Goal: Task Accomplishment & Management: Manage account settings

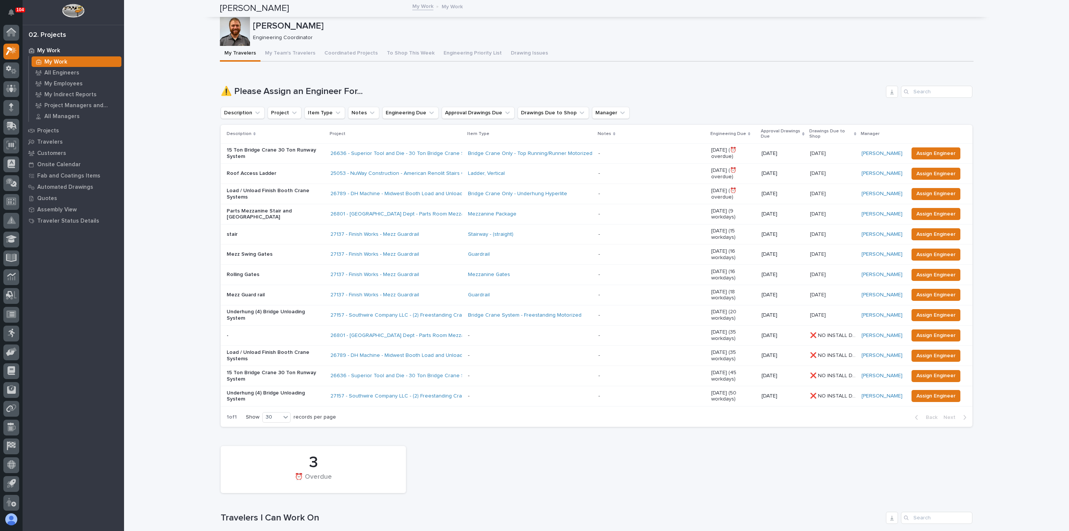
click at [506, 512] on h1 "Travelers I Can Work On" at bounding box center [552, 517] width 662 height 11
click at [303, 369] on p "15 Ton Bridge Crane 30 Ton Runway System" at bounding box center [276, 375] width 98 height 13
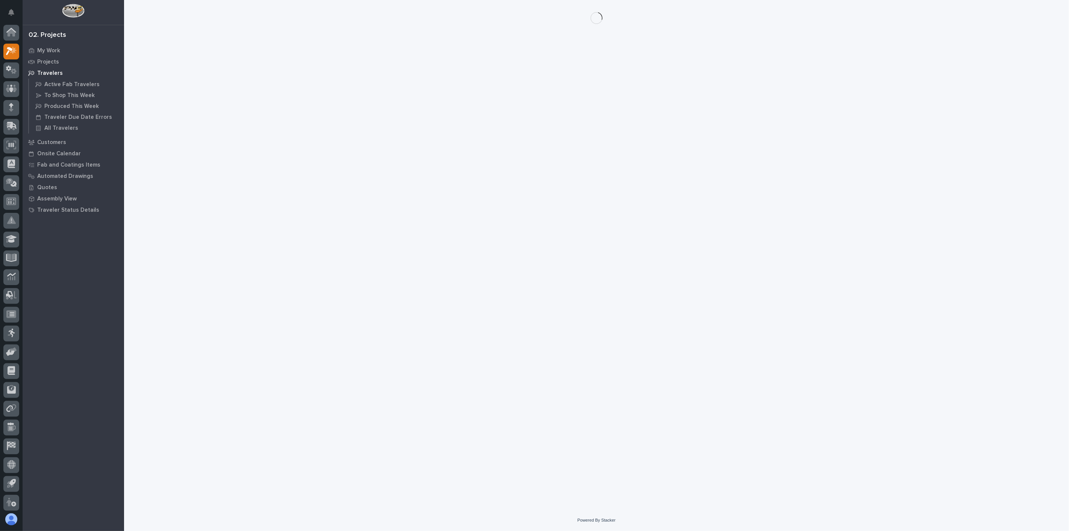
scroll to position [2, 0]
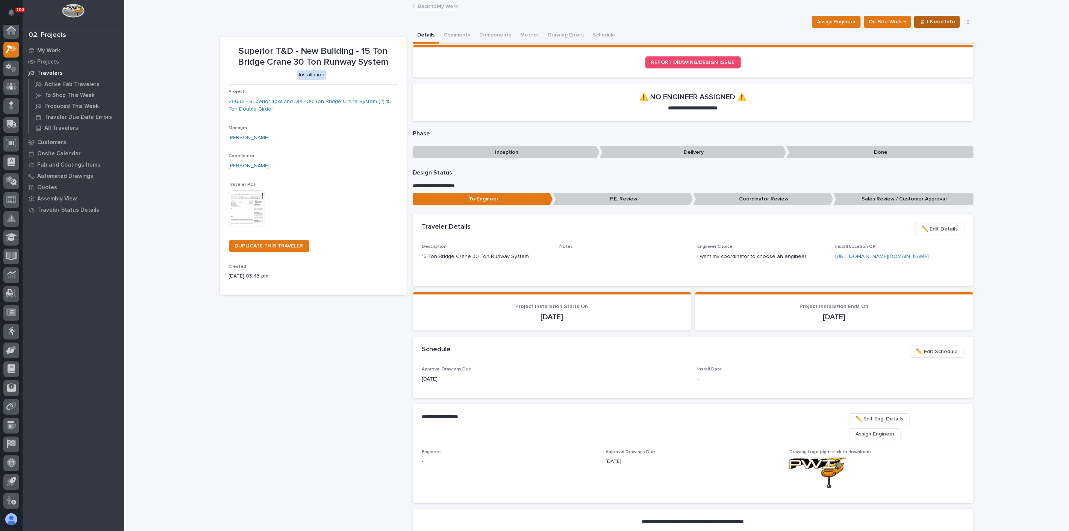
click at [935, 21] on span "⏳ I Need Info" at bounding box center [937, 21] width 36 height 9
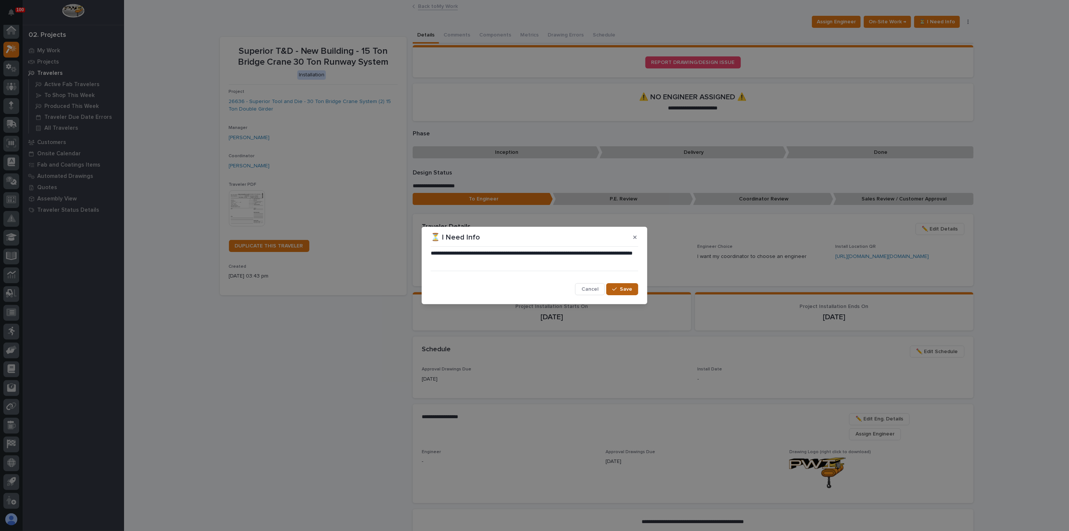
click at [620, 292] on button "Save" at bounding box center [622, 289] width 32 height 12
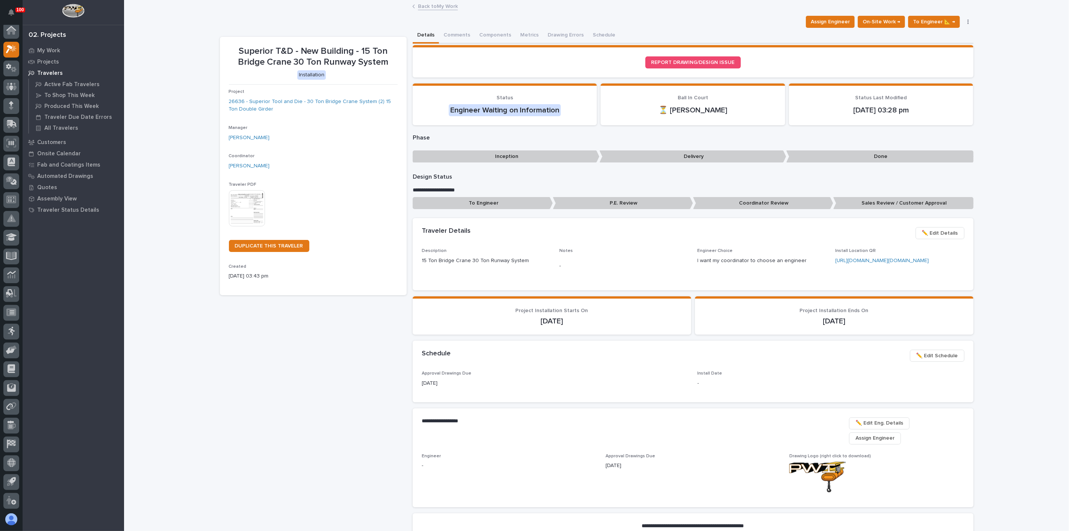
click at [354, 319] on div "Superior T&D - New Building - 15 Ton Bridge Crane 30 Ton Runway System Installa…" at bounding box center [313, 300] width 187 height 526
click at [489, 38] on button "Components" at bounding box center [495, 36] width 41 height 16
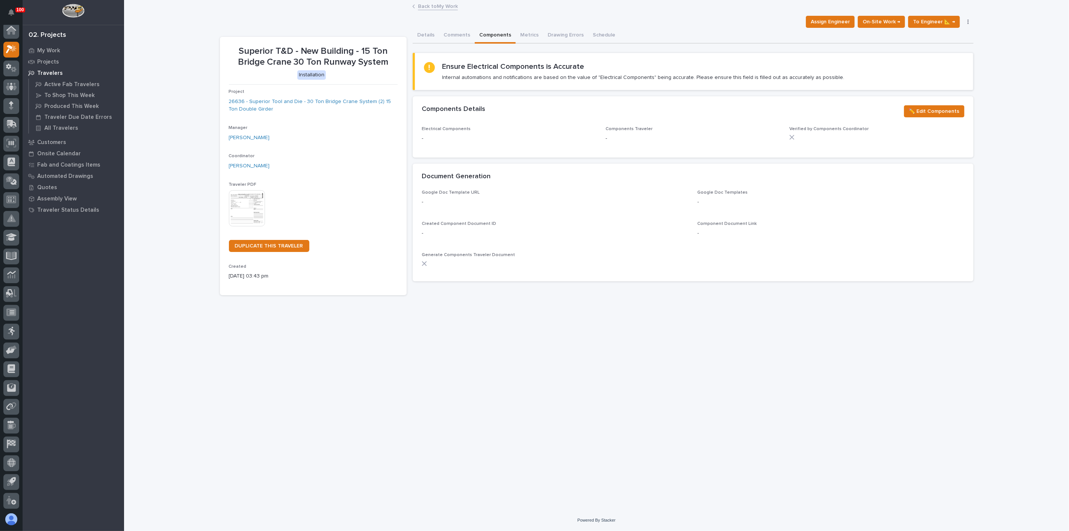
click at [449, 38] on button "Comments" at bounding box center [457, 36] width 36 height 16
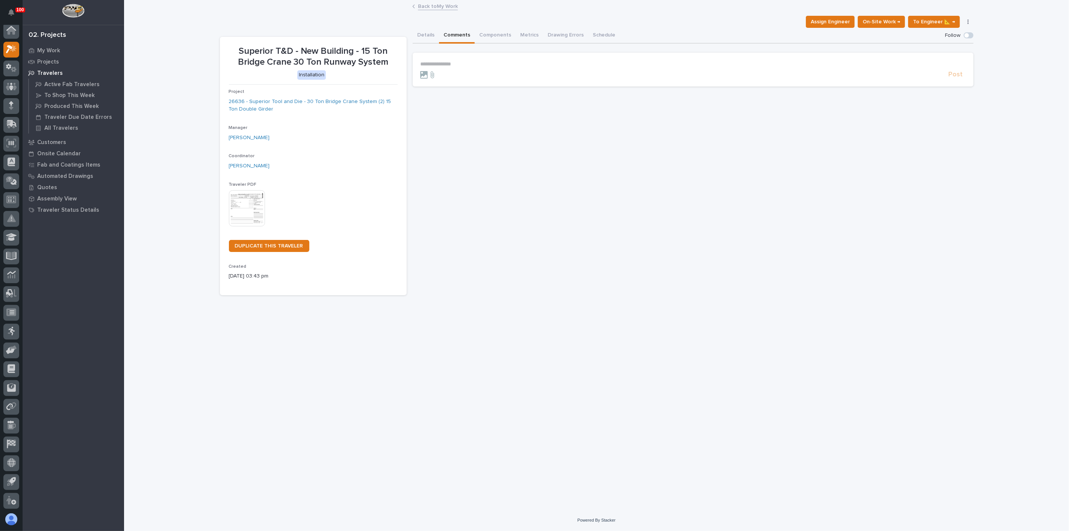
click at [466, 62] on p "**********" at bounding box center [693, 64] width 546 height 6
click at [528, 65] on span "**********" at bounding box center [492, 64] width 80 height 5
click at [954, 79] on span "Post" at bounding box center [956, 78] width 14 height 9
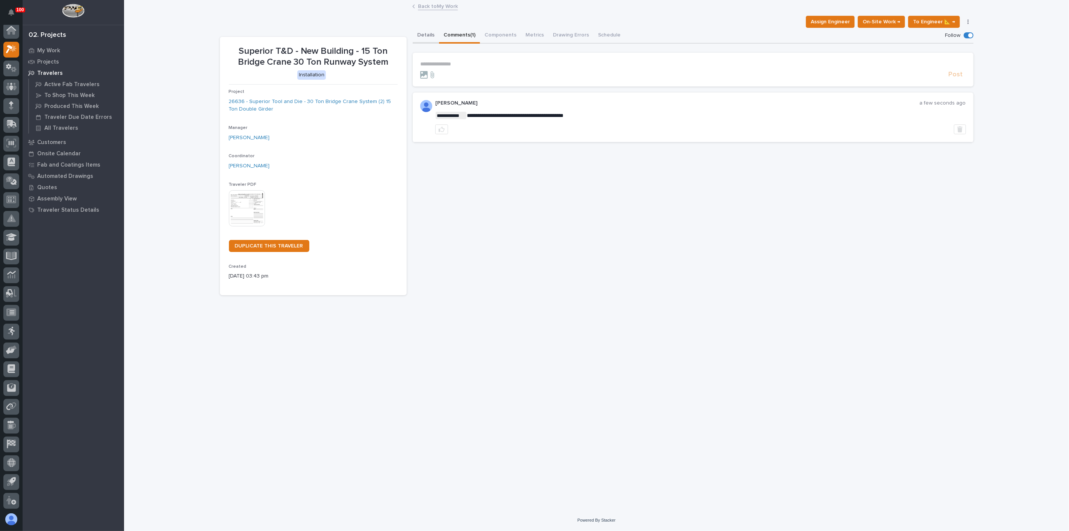
click at [423, 38] on button "Details" at bounding box center [426, 36] width 26 height 16
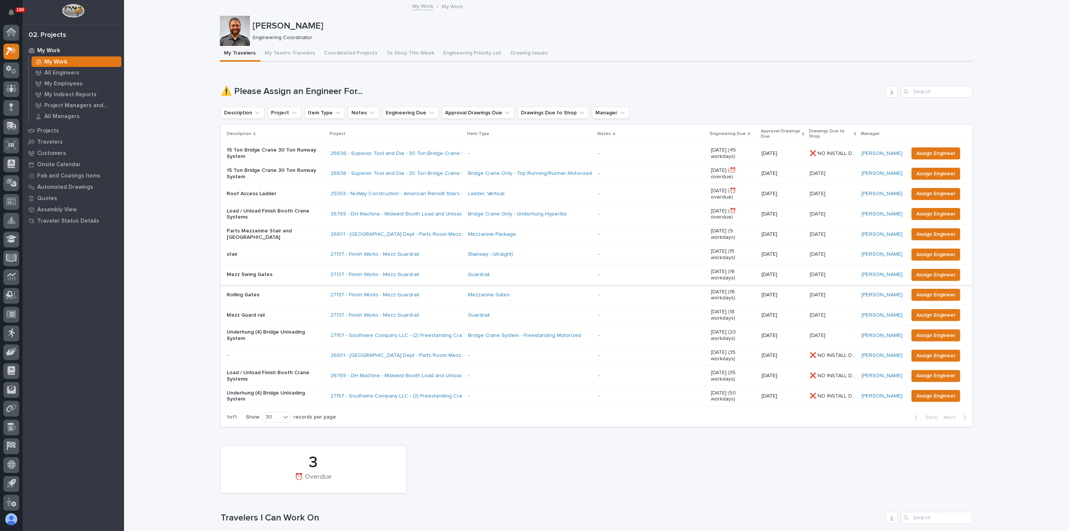
scroll to position [2, 0]
click at [443, 191] on link "25053 - NuWay Construction - American Renolit Stairs Guardrail and Roof Ladder" at bounding box center [427, 194] width 195 height 6
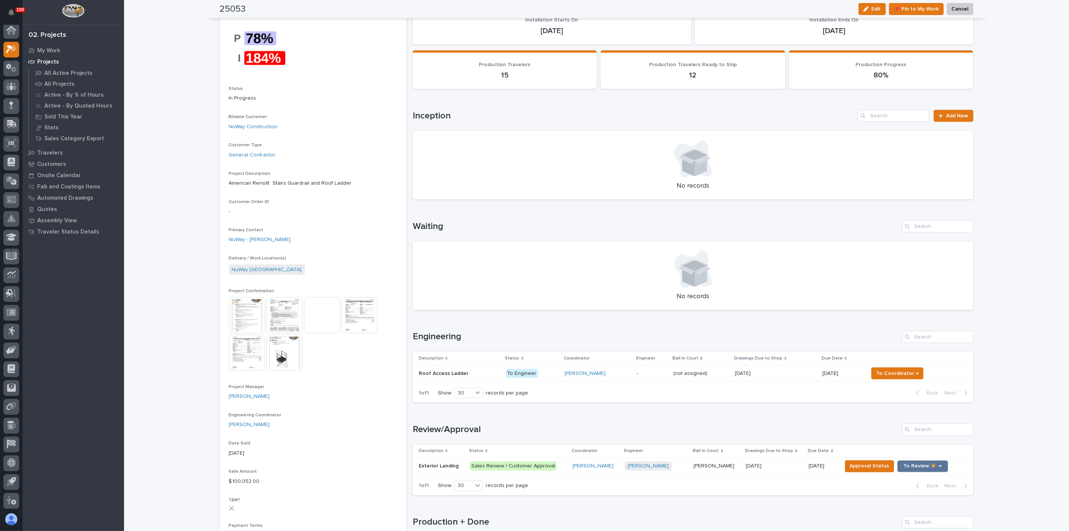
scroll to position [42, 0]
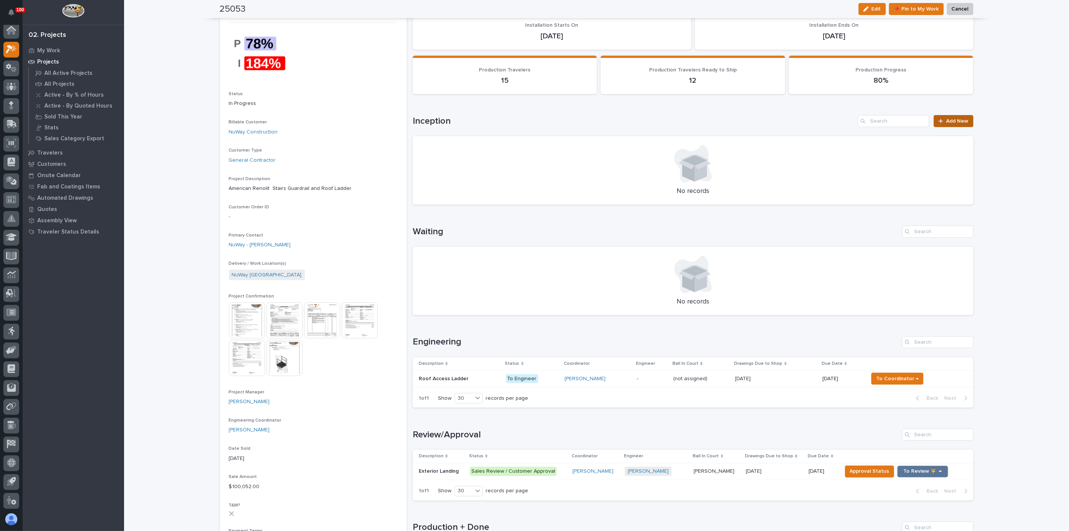
click at [951, 121] on span "Add New" at bounding box center [957, 120] width 22 height 5
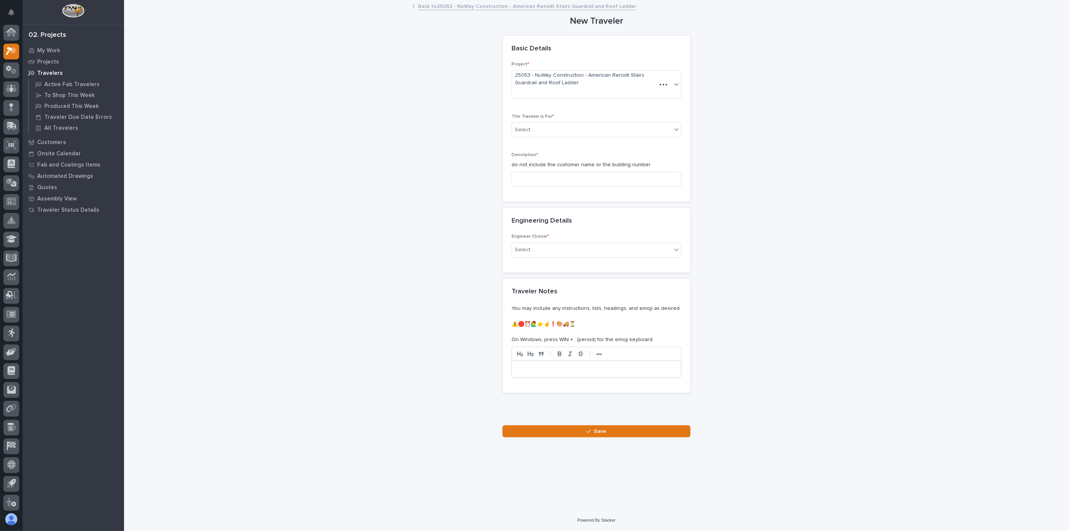
scroll to position [2, 0]
click at [731, 123] on div "**********" at bounding box center [597, 219] width 754 height 436
click at [532, 127] on div "Select..." at bounding box center [524, 130] width 19 height 8
drag, startPoint x: 538, startPoint y: 140, endPoint x: 535, endPoint y: 145, distance: 6.6
click at [538, 140] on span "Production" at bounding box center [529, 143] width 29 height 8
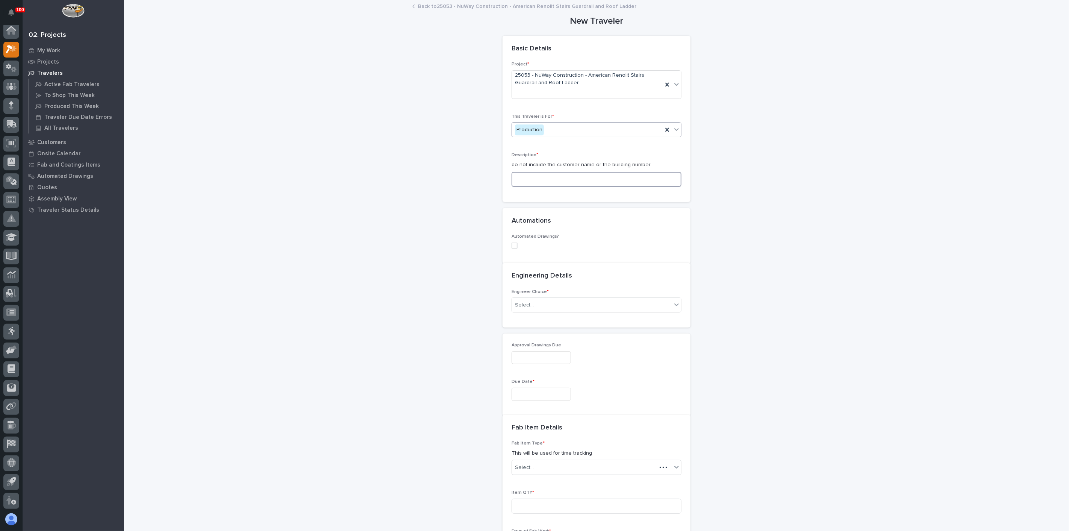
click at [531, 179] on input at bounding box center [597, 179] width 170 height 15
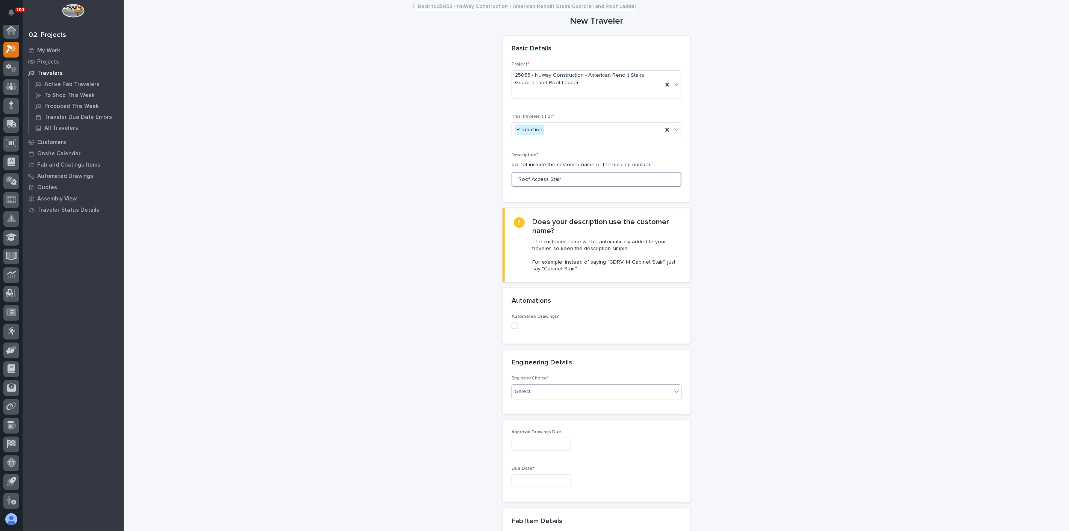
type input "Roof Access Stair"
click at [544, 390] on div "Select..." at bounding box center [592, 391] width 160 height 12
click at [531, 403] on div "There is no engineering (no drawings)" at bounding box center [593, 404] width 169 height 13
click at [535, 396] on div "There is no engineering (no drawings)" at bounding box center [587, 391] width 151 height 12
click at [534, 430] on div "I know who will draw this" at bounding box center [593, 431] width 169 height 13
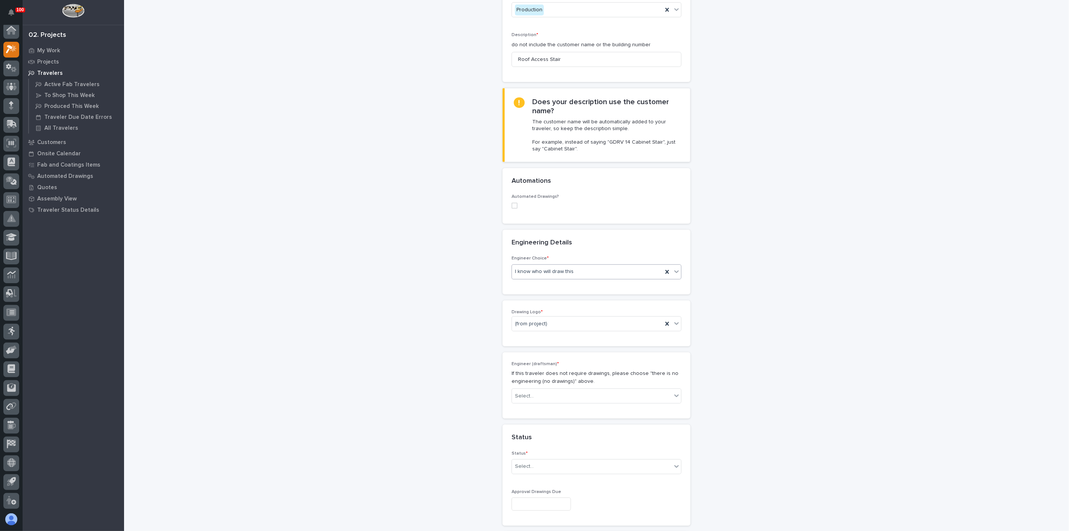
scroll to position [125, 0]
click at [527, 387] on div "Select..." at bounding box center [524, 391] width 19 height 8
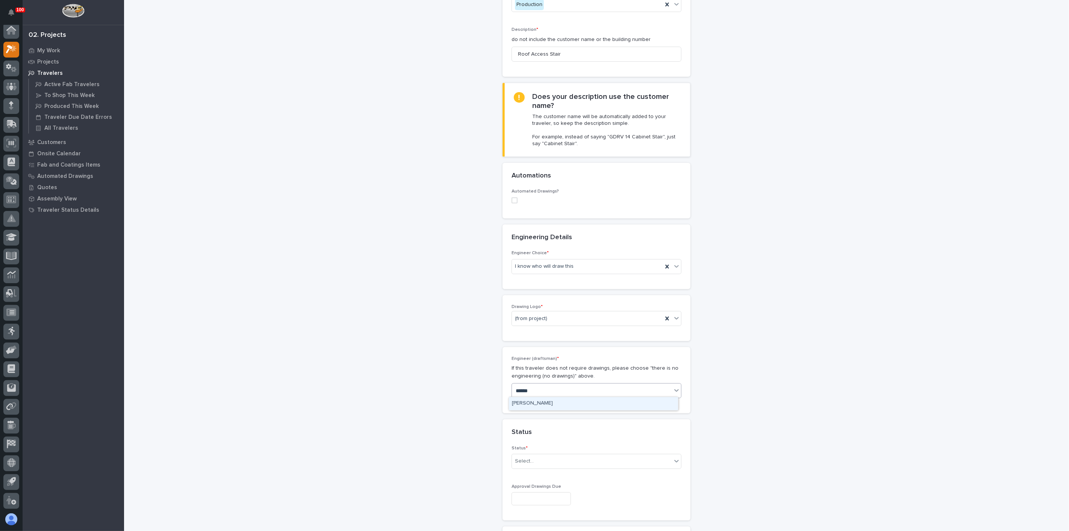
type input "*******"
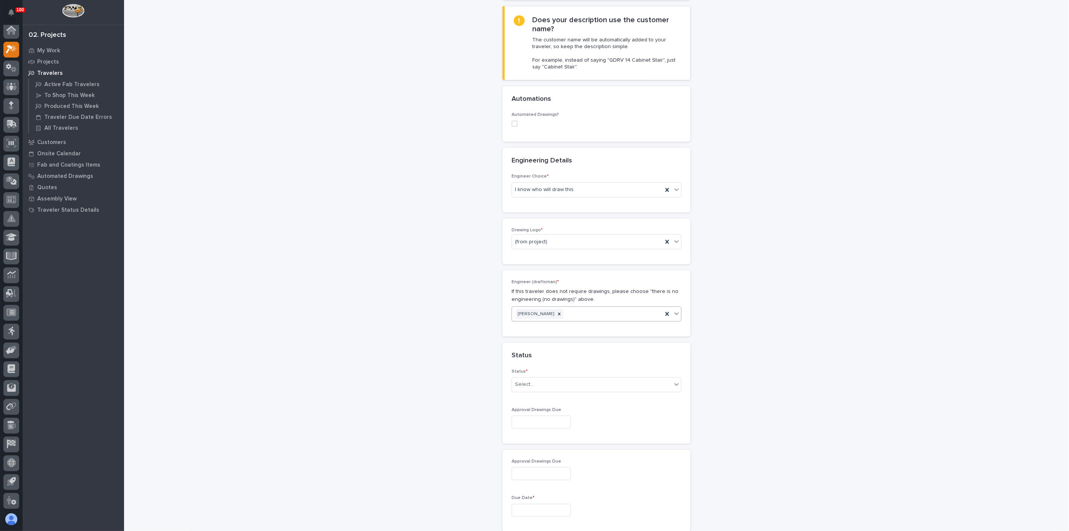
scroll to position [250, 0]
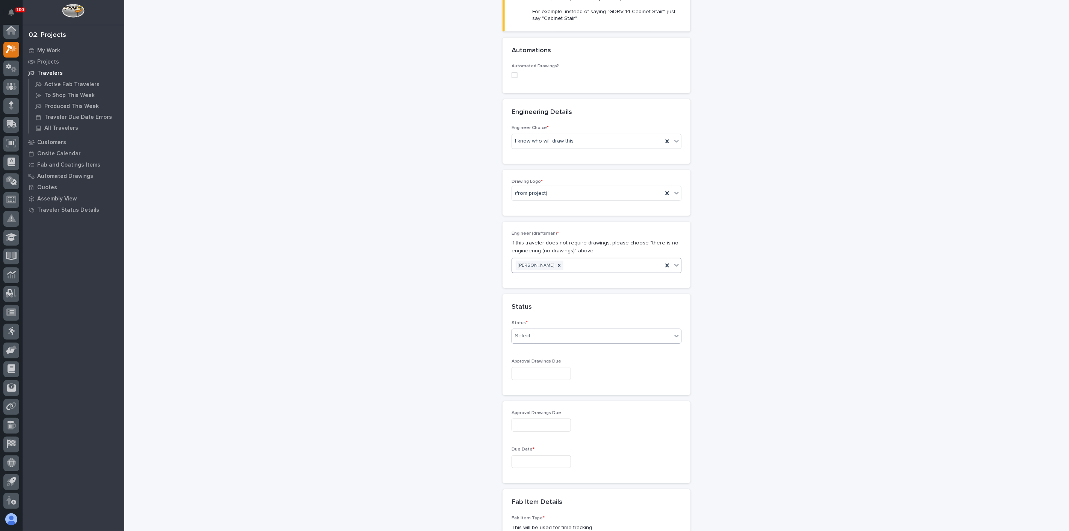
click at [540, 332] on div "Select..." at bounding box center [592, 336] width 160 height 12
click at [558, 265] on icon at bounding box center [559, 265] width 3 height 3
click at [538, 166] on div "I want my coordinator to choose an engineer" at bounding box center [593, 167] width 169 height 13
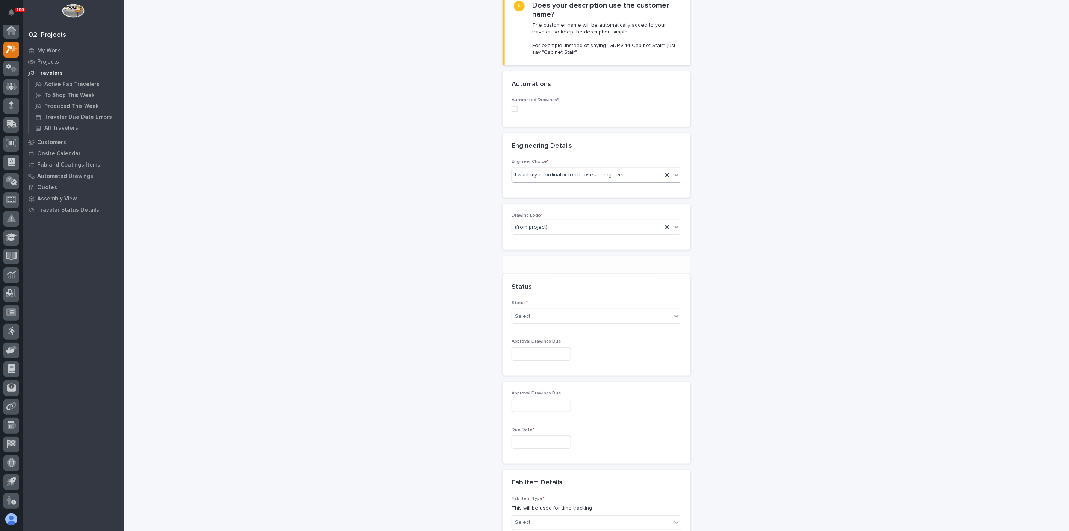
drag, startPoint x: 430, startPoint y: 279, endPoint x: 439, endPoint y: 283, distance: 9.2
click at [431, 279] on div "New Traveler Loading... Saving… Loading... Saving… Basic Details Project * 2505…" at bounding box center [597, 359] width 754 height 1151
click at [534, 297] on div "Select..." at bounding box center [592, 300] width 160 height 12
click at [530, 324] on div "To Engineer" at bounding box center [593, 325] width 169 height 13
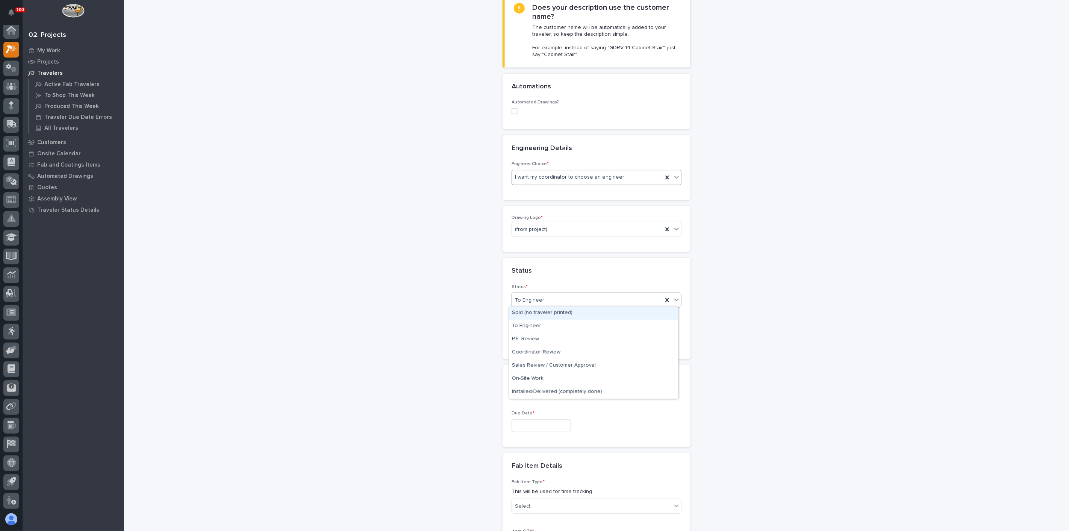
click at [545, 297] on div "To Engineer" at bounding box center [587, 300] width 151 height 12
click at [531, 324] on div "To Engineer" at bounding box center [593, 325] width 169 height 13
click at [521, 415] on div "Due Date *" at bounding box center [597, 423] width 170 height 27
click at [521, 421] on input "text" at bounding box center [541, 425] width 59 height 13
click at [571, 307] on span "Next Month" at bounding box center [571, 306] width 0 height 10
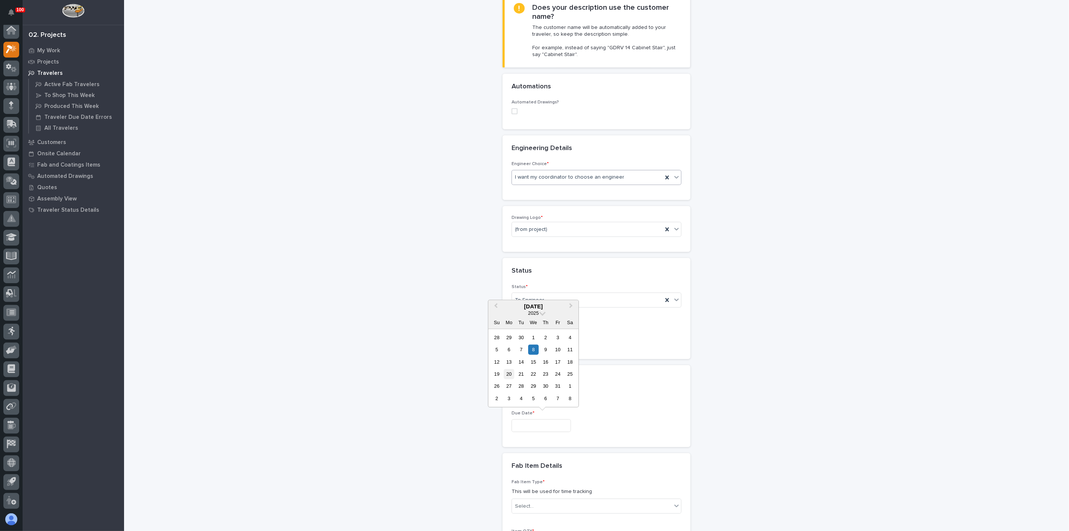
click at [511, 375] on div "20" at bounding box center [509, 374] width 10 height 10
type input "**********"
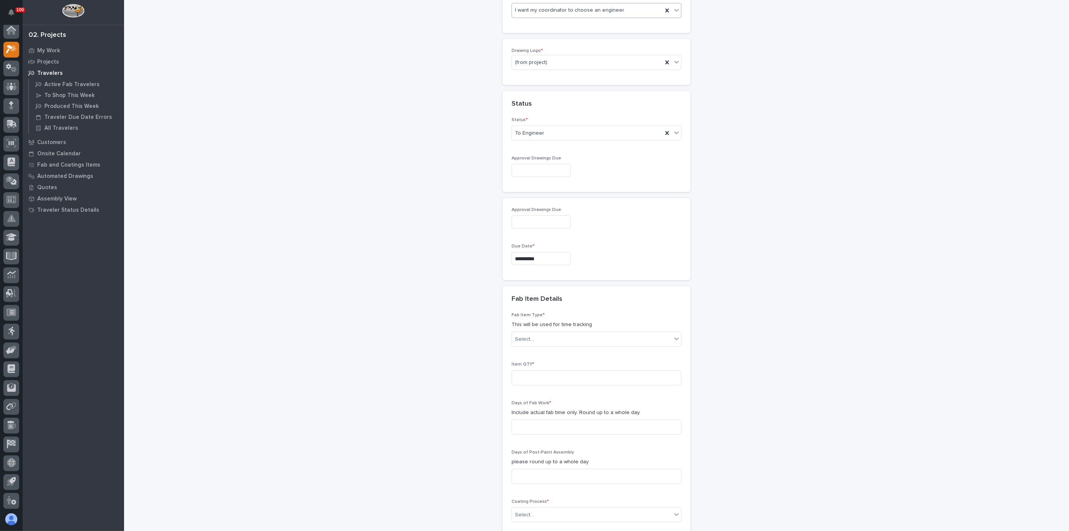
scroll to position [381, 0]
click at [525, 336] on div "Select..." at bounding box center [524, 339] width 19 height 8
click at [520, 410] on div "Stairway - (straight)" at bounding box center [593, 409] width 169 height 13
click at [531, 379] on input at bounding box center [597, 377] width 170 height 15
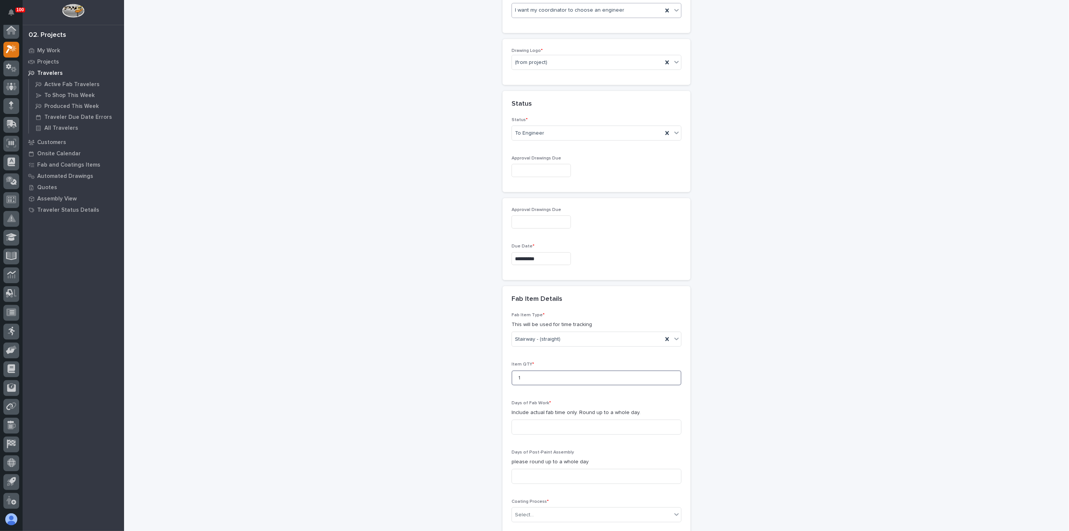
type input "1"
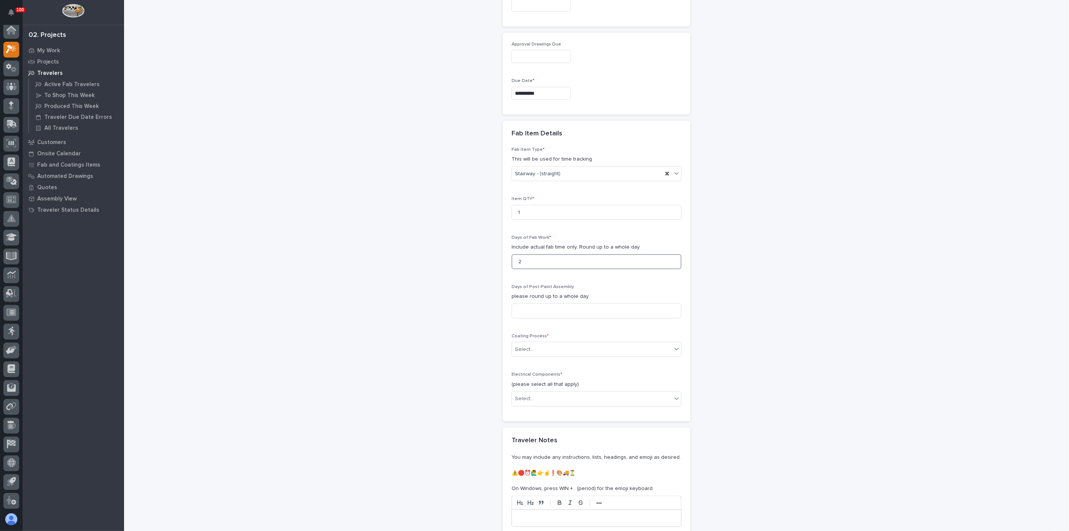
scroll to position [548, 0]
type input "2"
click at [527, 346] on div "Select..." at bounding box center [524, 348] width 19 height 8
click at [524, 369] on div "In-House Paint/Powder" at bounding box center [593, 372] width 169 height 13
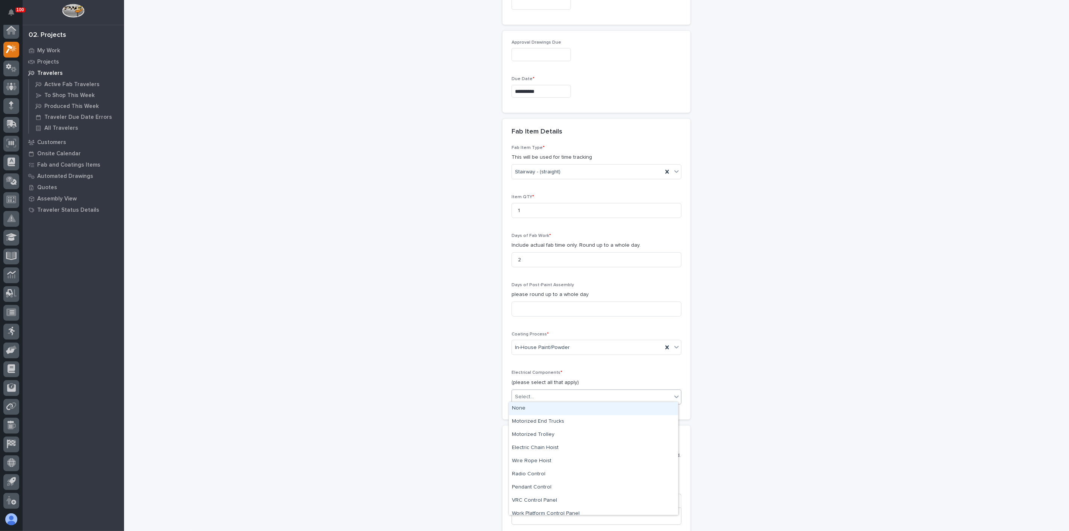
click at [524, 393] on div "Select..." at bounding box center [524, 397] width 19 height 8
click at [527, 407] on div "None" at bounding box center [593, 408] width 169 height 13
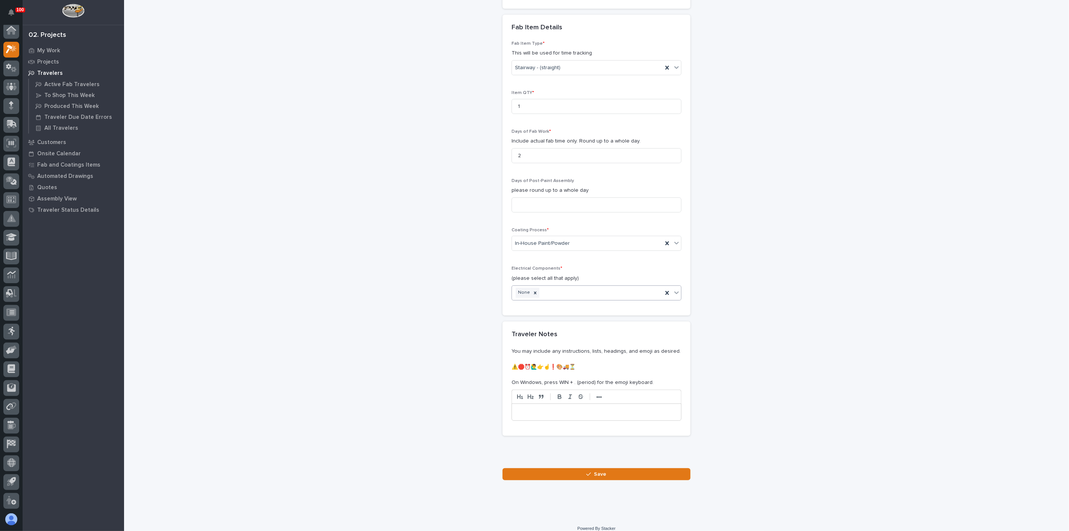
scroll to position [657, 0]
click at [583, 463] on button "Save" at bounding box center [597, 469] width 188 height 12
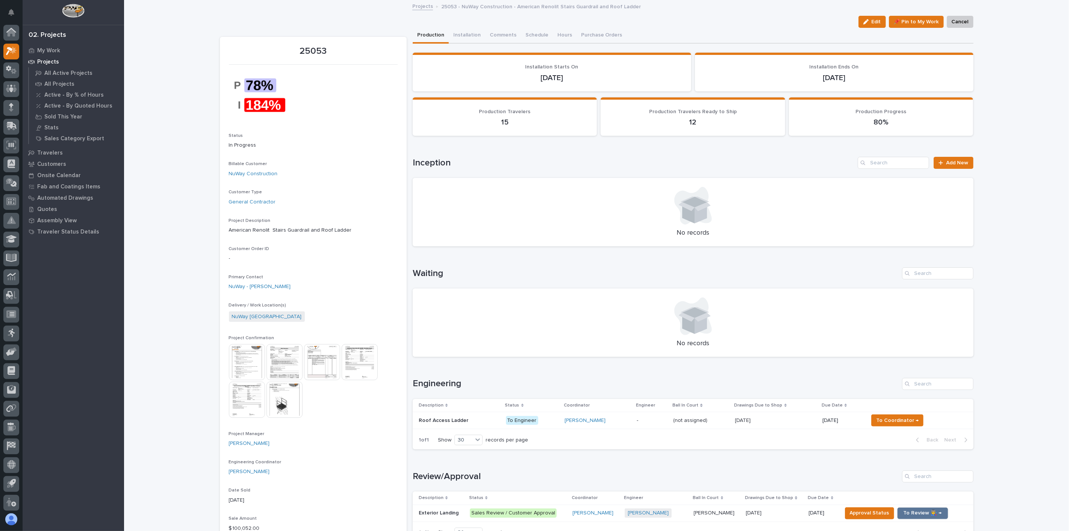
scroll to position [2, 0]
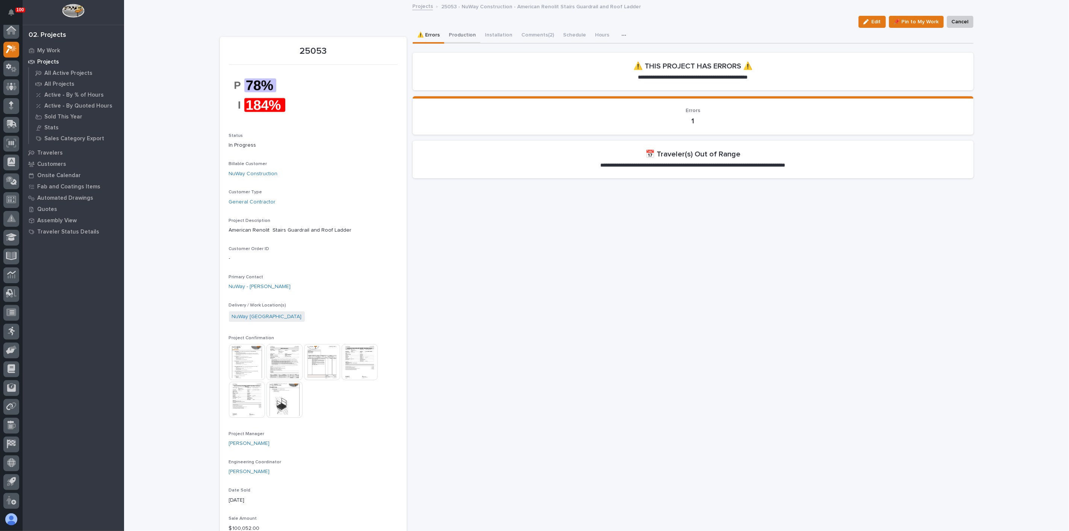
click at [447, 34] on button "Production" at bounding box center [462, 36] width 36 height 16
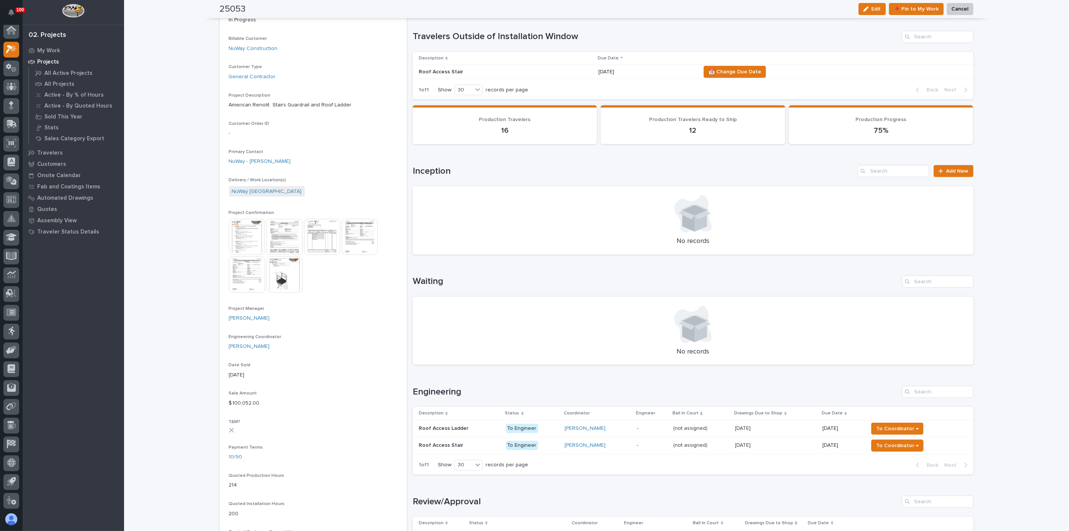
scroll to position [143, 0]
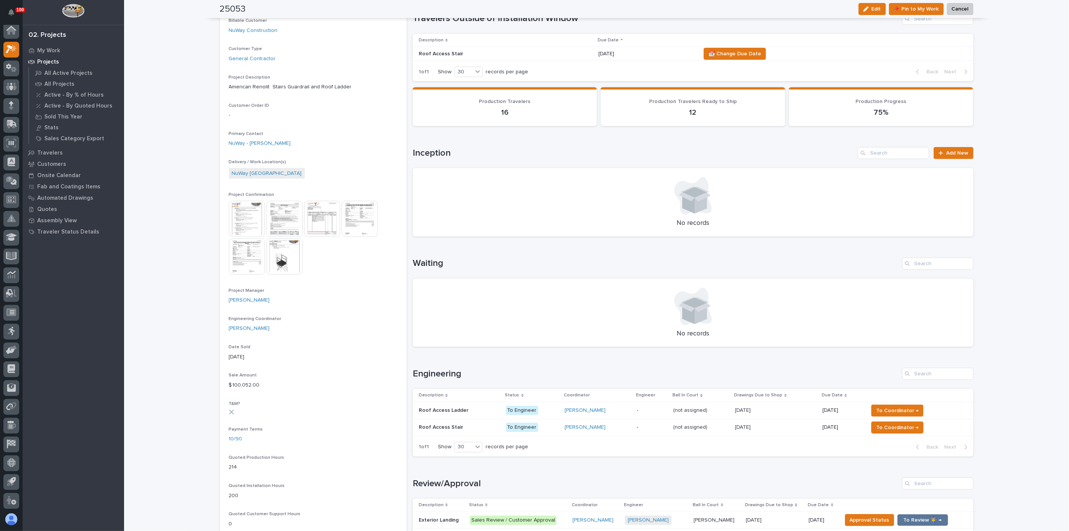
click at [439, 427] on p "Roof Access Stair" at bounding box center [442, 426] width 46 height 8
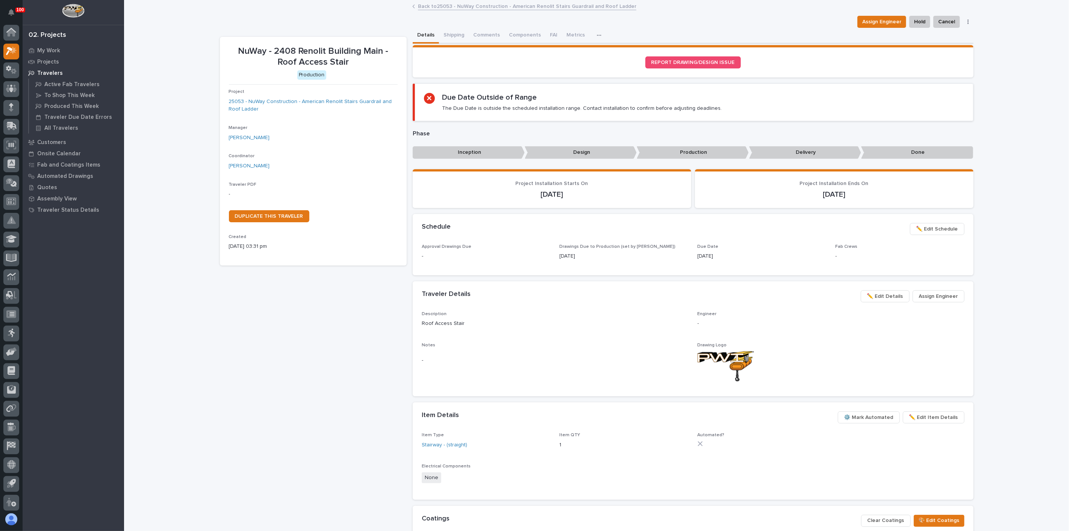
scroll to position [2, 0]
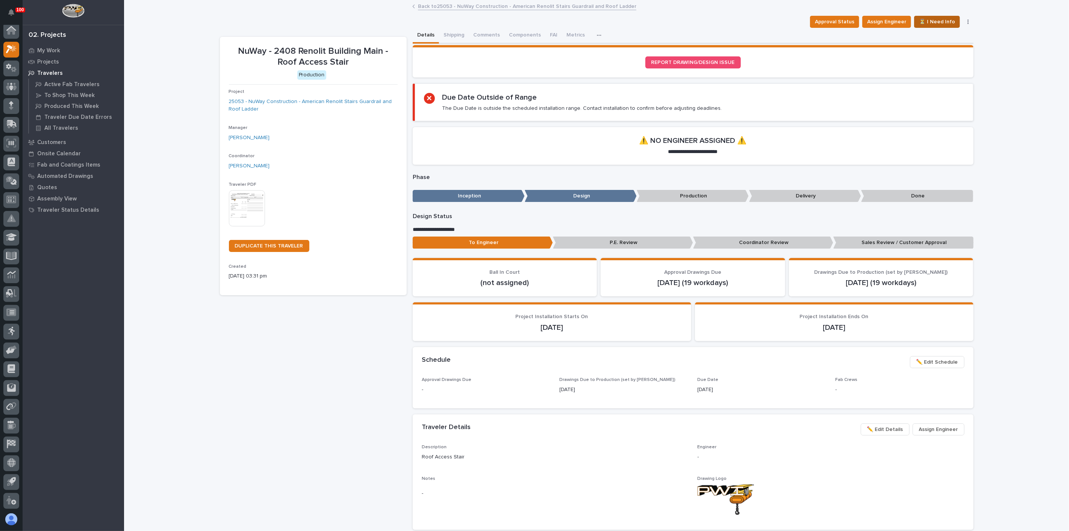
click at [930, 21] on span "⏳ I Need Info" at bounding box center [937, 21] width 36 height 9
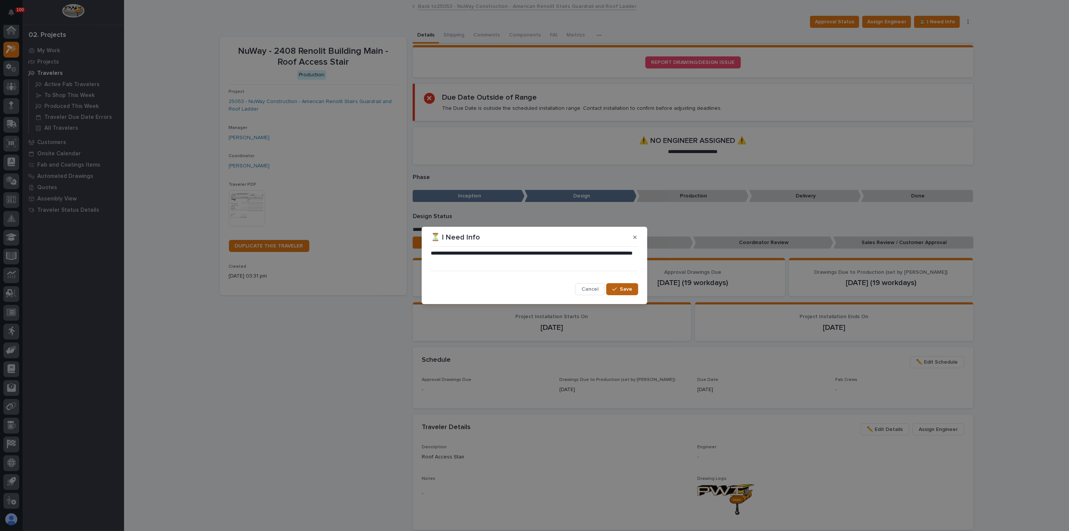
click at [622, 292] on span "Save" at bounding box center [626, 289] width 12 height 7
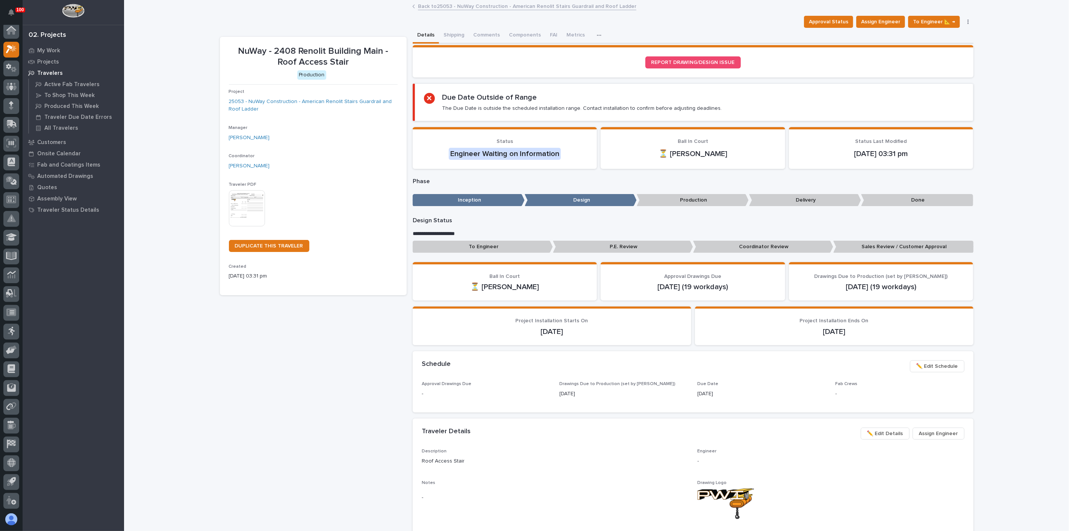
click at [237, 201] on img at bounding box center [247, 208] width 36 height 36
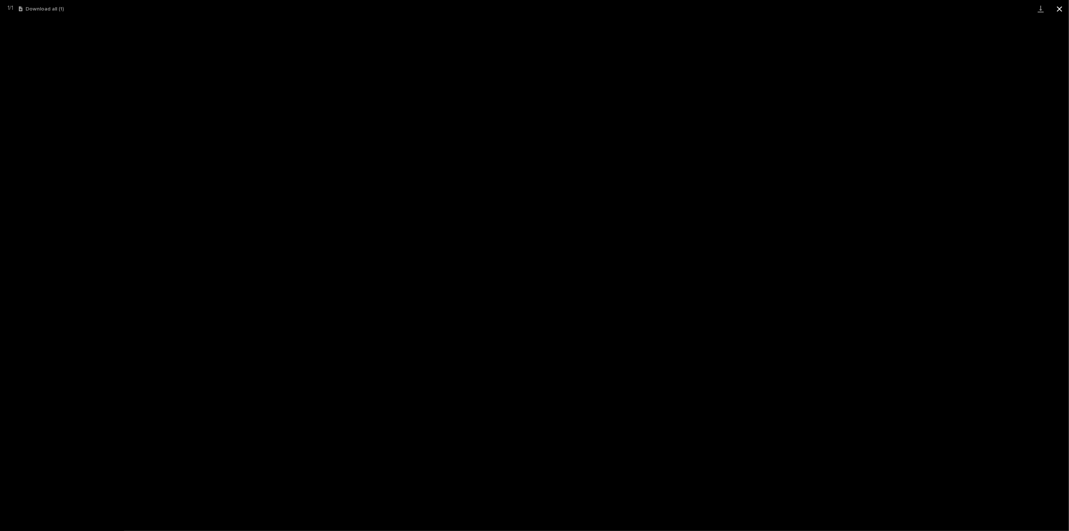
click at [1055, 8] on button "Close gallery" at bounding box center [1059, 9] width 19 height 18
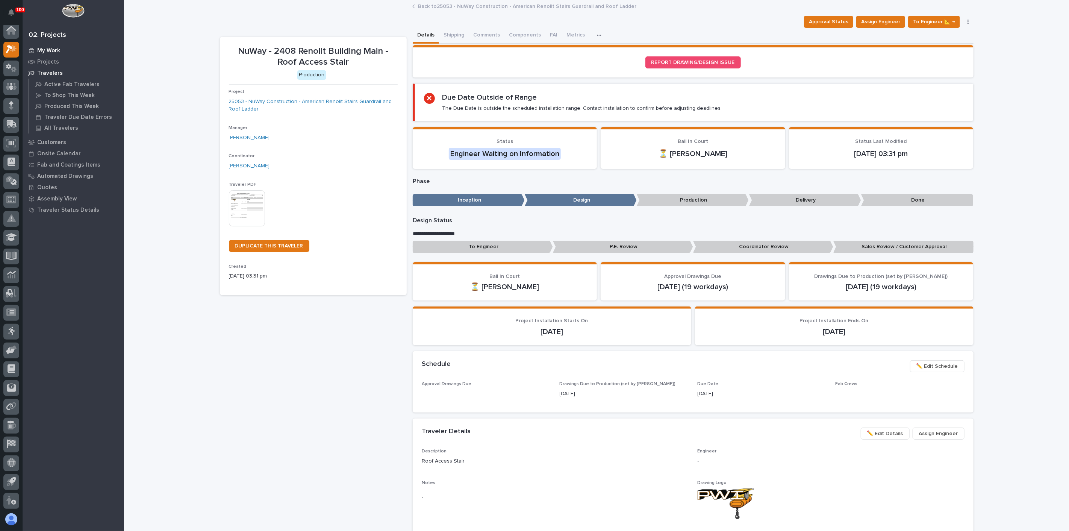
click at [48, 51] on p "My Work" at bounding box center [48, 50] width 23 height 7
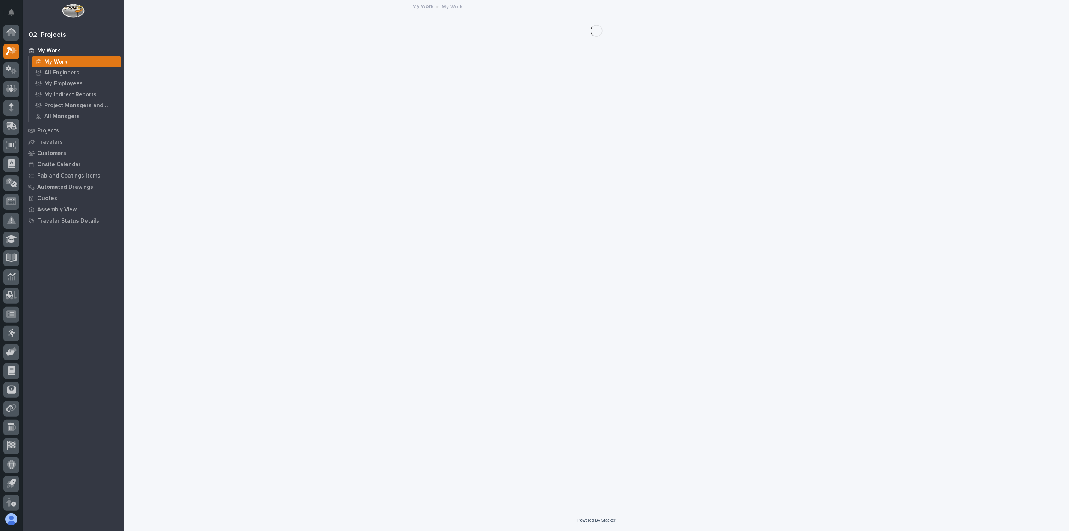
scroll to position [2, 0]
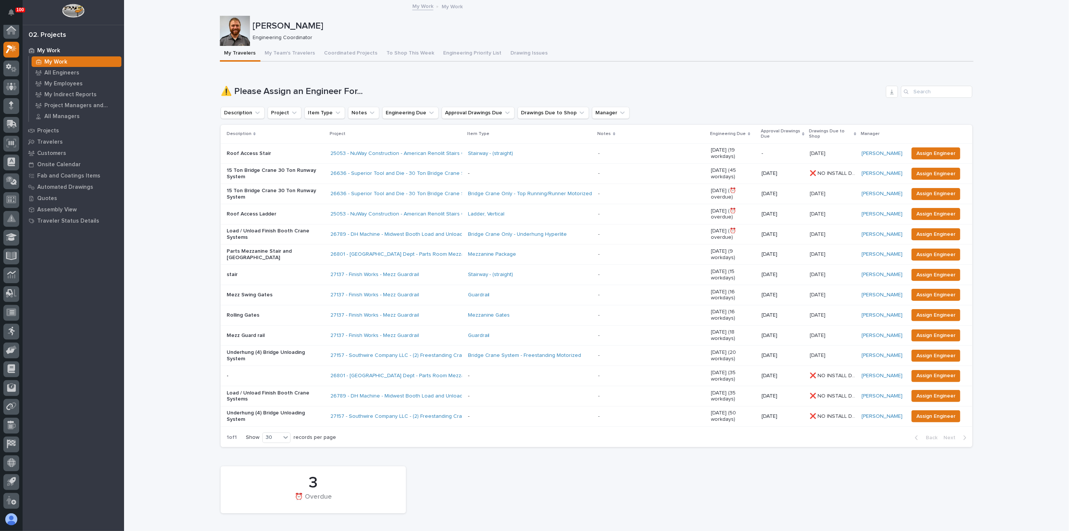
click at [296, 390] on p "Load / Unload Finish Booth Crane Systems" at bounding box center [276, 396] width 98 height 13
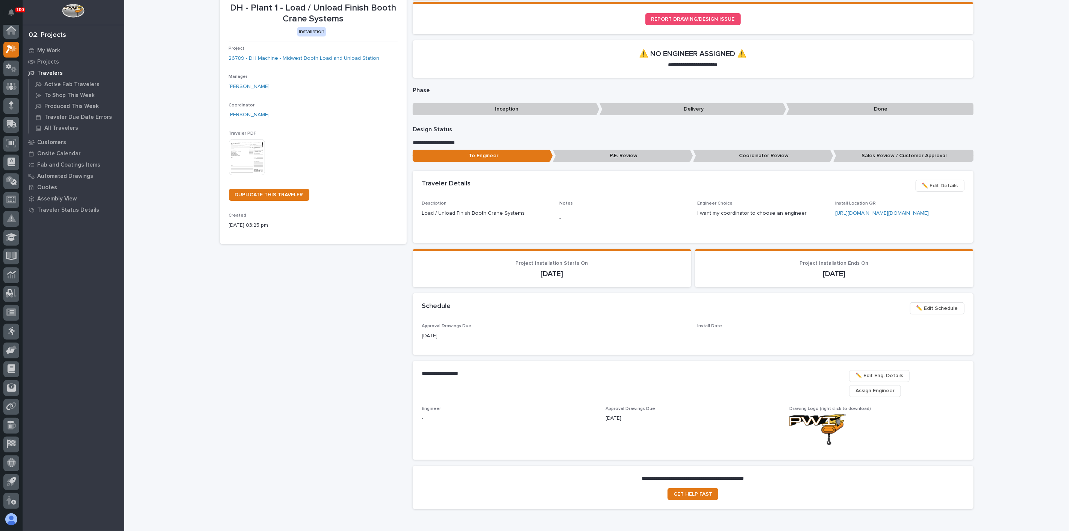
scroll to position [83, 0]
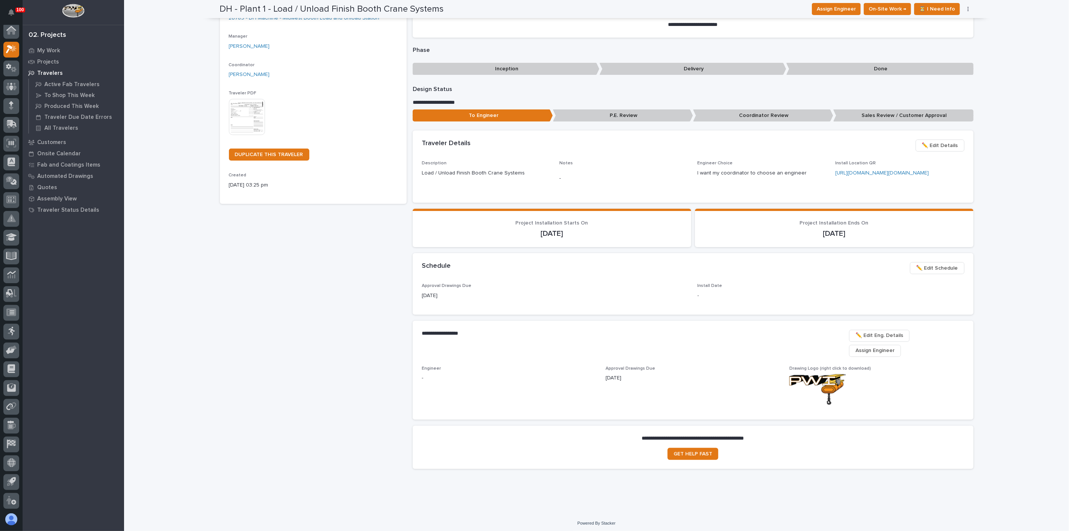
click at [875, 346] on span "Assign Engineer" at bounding box center [875, 350] width 39 height 9
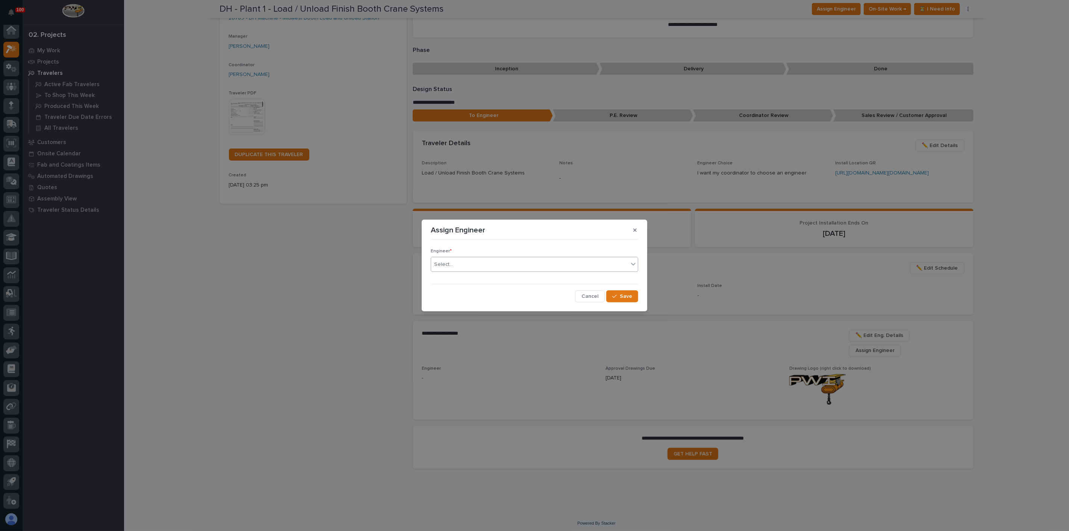
click at [518, 265] on div "Select..." at bounding box center [529, 264] width 197 height 12
type input "*******"
click at [613, 287] on div "Engineer * option [PERSON_NAME], selected. 0 results available. Select is focus…" at bounding box center [534, 272] width 207 height 60
click at [616, 300] on button "Save" at bounding box center [622, 296] width 32 height 12
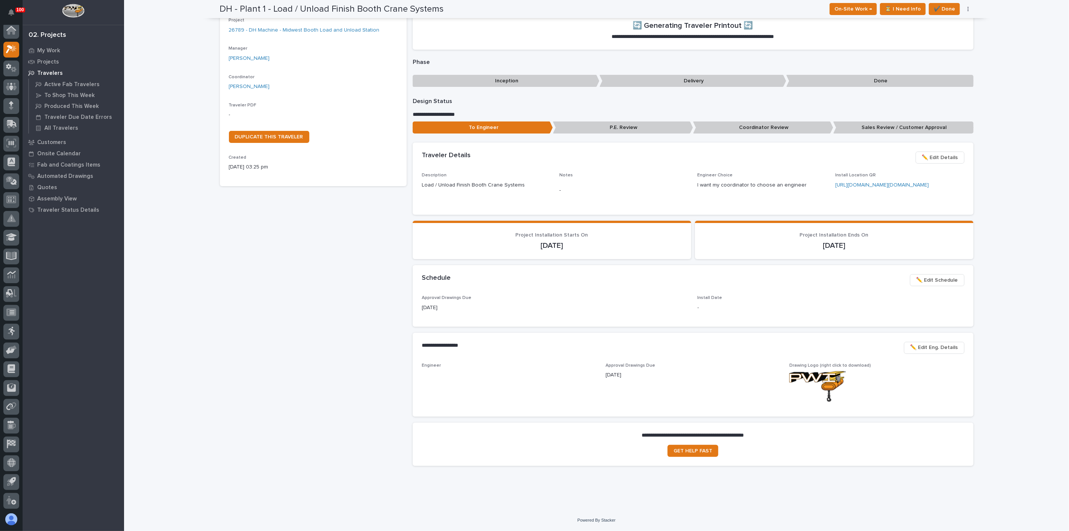
drag, startPoint x: 334, startPoint y: 318, endPoint x: 325, endPoint y: 324, distance: 10.1
click at [325, 324] on div "DH - Plant 1 - Load / Unload Finish Booth Crane Systems Installation Project 26…" at bounding box center [313, 218] width 187 height 507
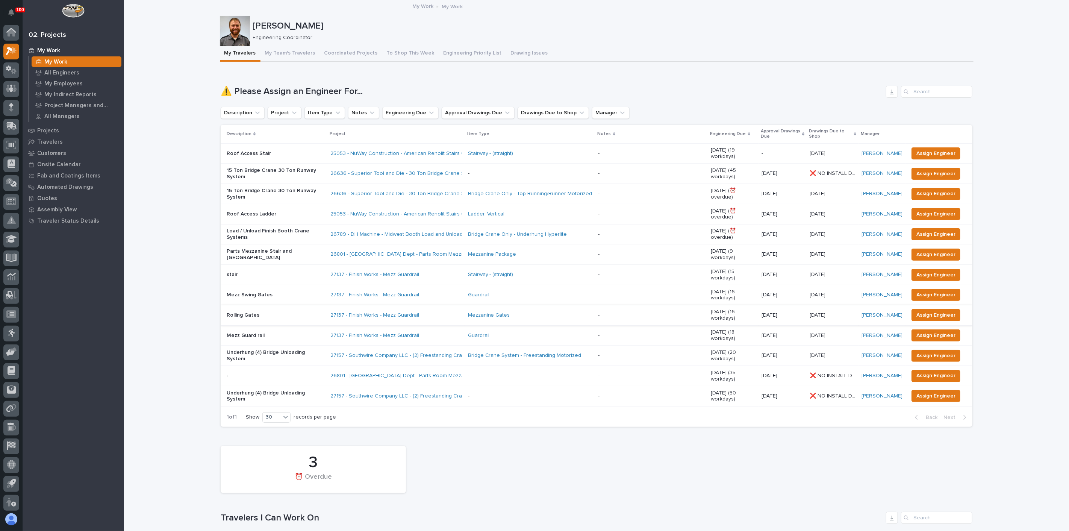
scroll to position [2, 0]
click at [279, 225] on div "Load / Unload Finish Booth Crane Systems" at bounding box center [276, 234] width 98 height 19
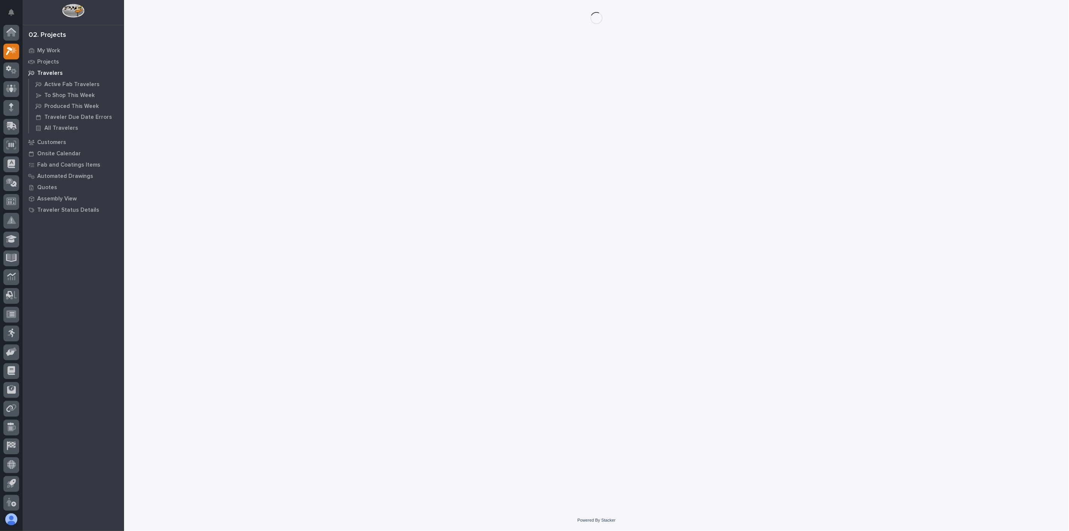
scroll to position [2, 0]
drag, startPoint x: 272, startPoint y: 211, endPoint x: 278, endPoint y: 210, distance: 6.2
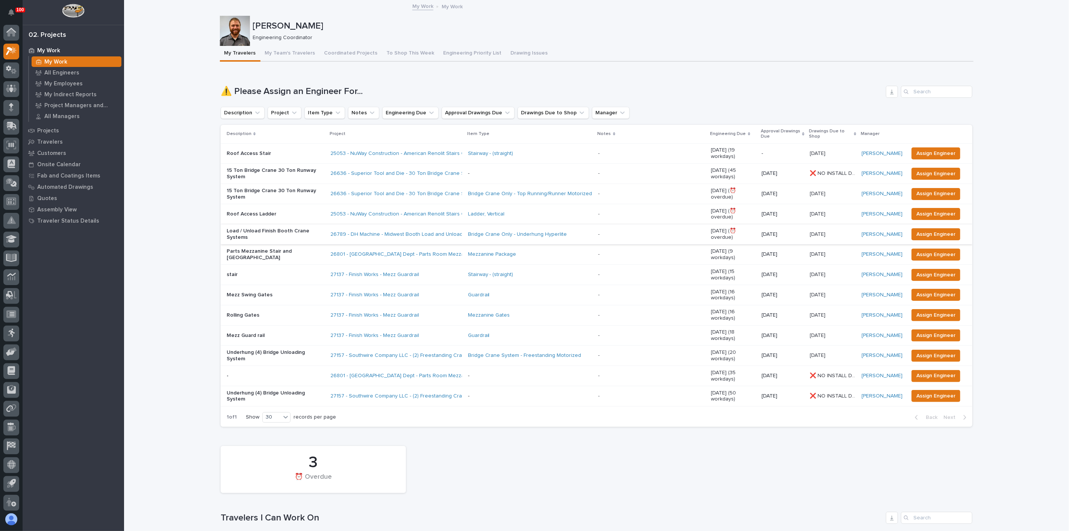
scroll to position [2, 0]
click at [925, 230] on span "Assign Engineer" at bounding box center [935, 234] width 39 height 9
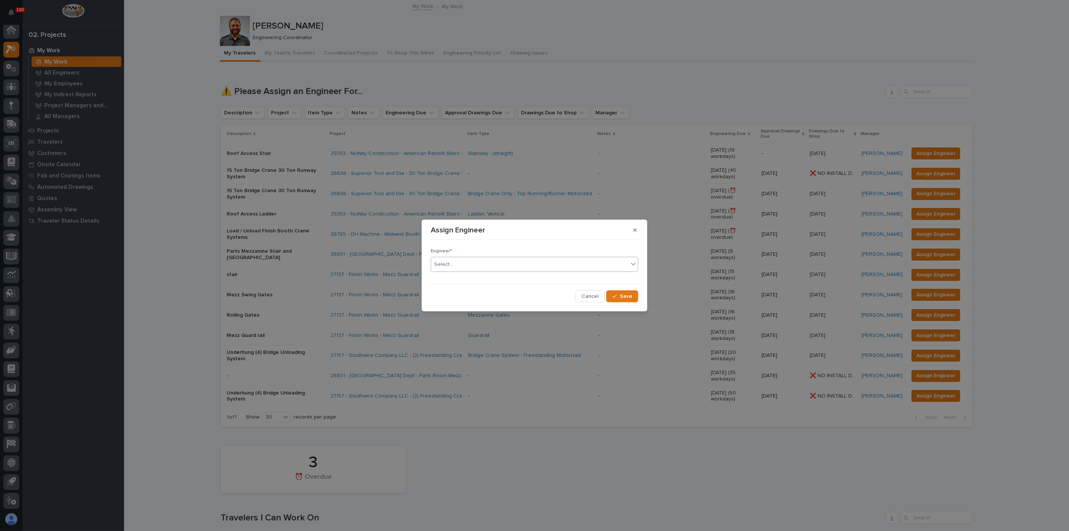
click at [538, 262] on div "Select..." at bounding box center [529, 264] width 197 height 12
type input "*******"
click at [625, 295] on span "Save" at bounding box center [626, 296] width 12 height 7
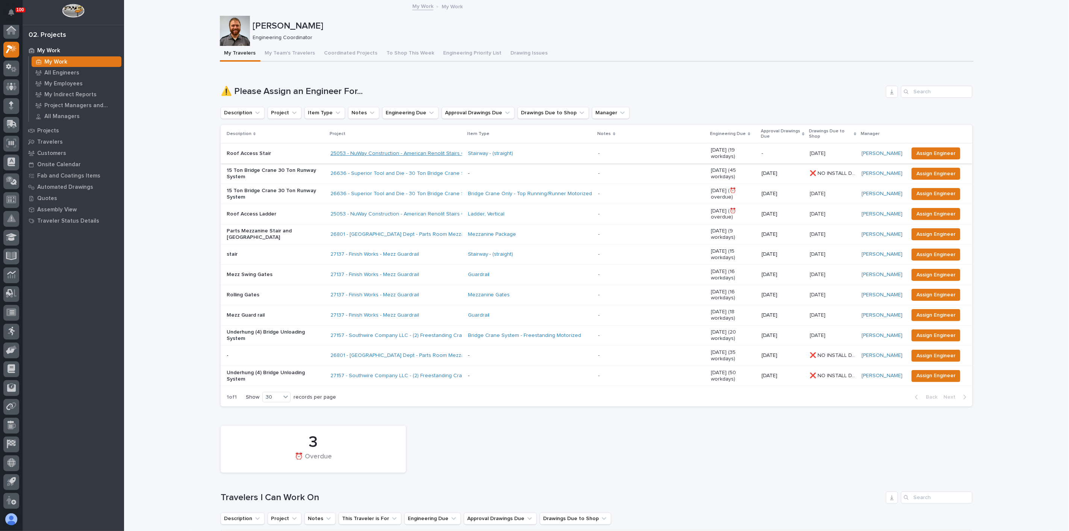
click at [359, 151] on link "25053 - NuWay Construction - American Renolit Stairs Guardrail and Roof Ladder" at bounding box center [427, 153] width 195 height 6
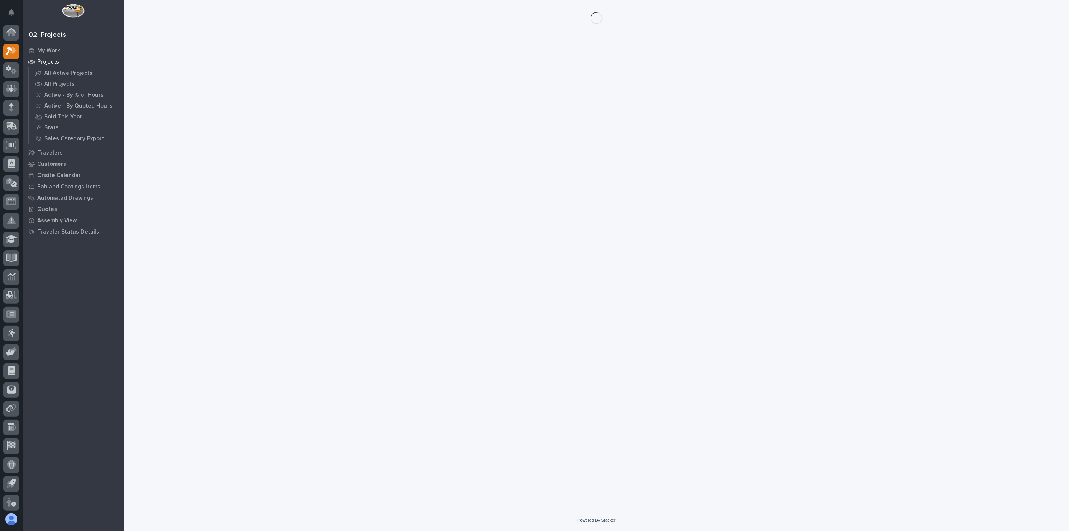
scroll to position [2, 0]
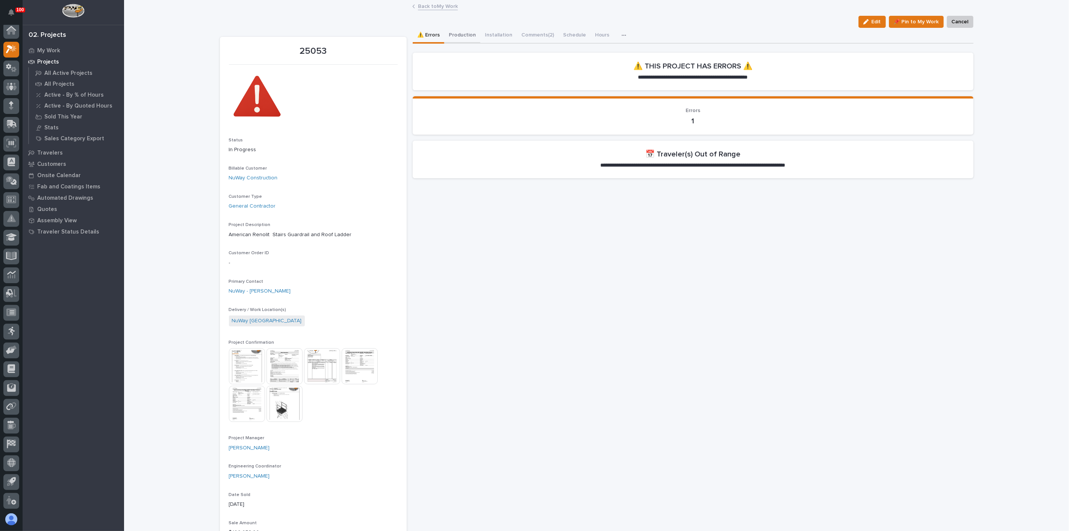
click at [466, 37] on button "Production" at bounding box center [462, 36] width 36 height 16
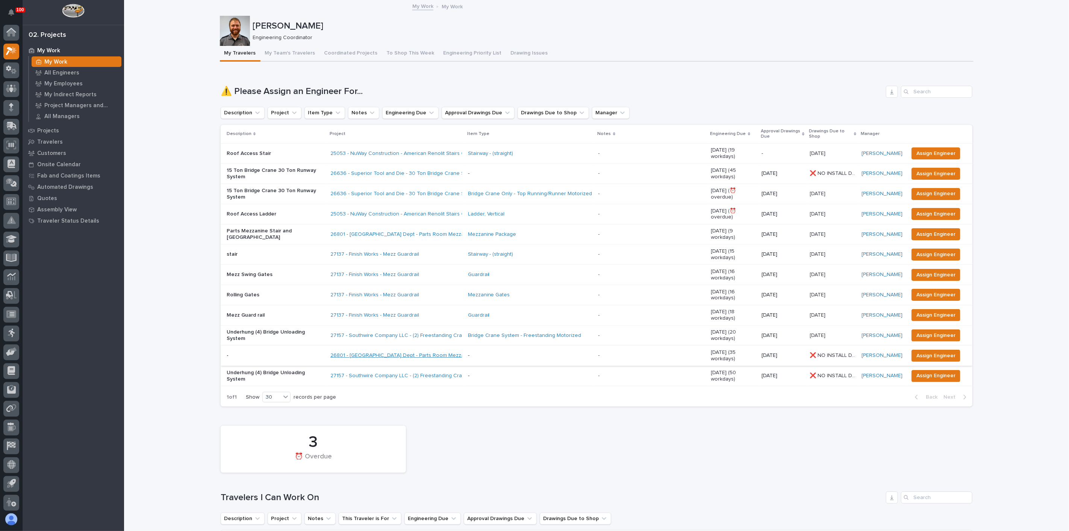
scroll to position [2, 0]
click at [241, 188] on p "15 Ton Bridge Crane 30 Ton Runway System" at bounding box center [276, 194] width 98 height 13
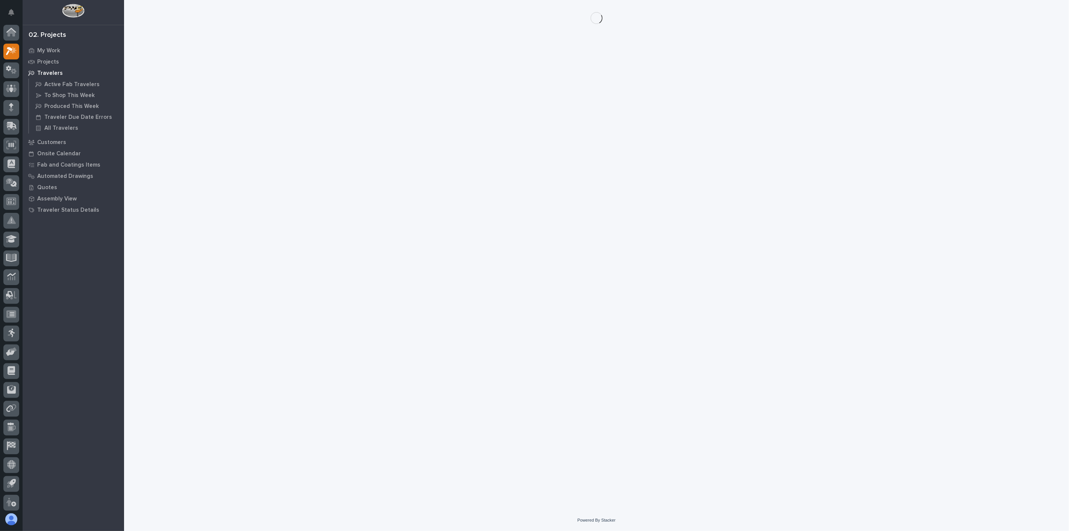
scroll to position [2, 0]
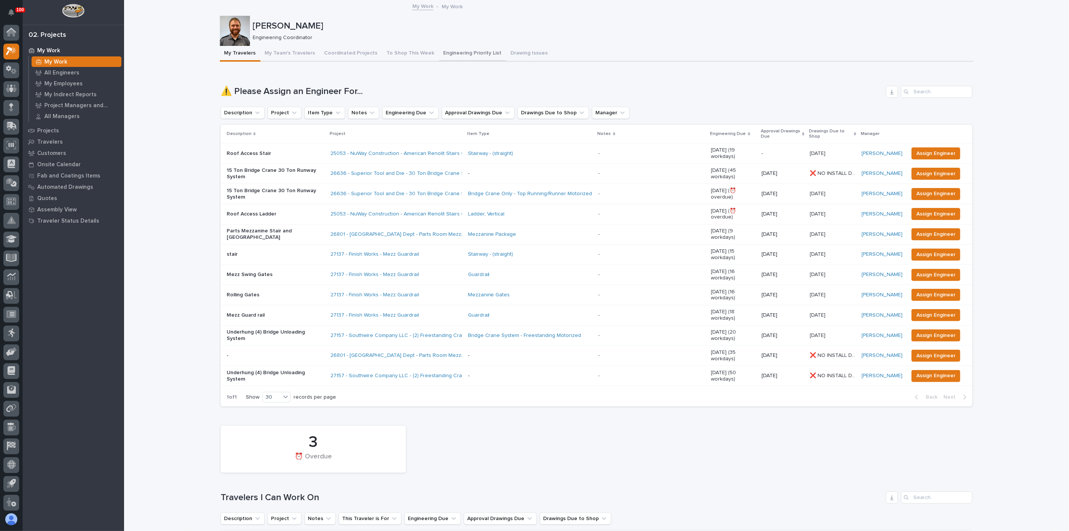
scroll to position [2, 0]
click at [287, 170] on p "15 Ton Bridge Crane 30 Ton Runway System" at bounding box center [276, 173] width 98 height 13
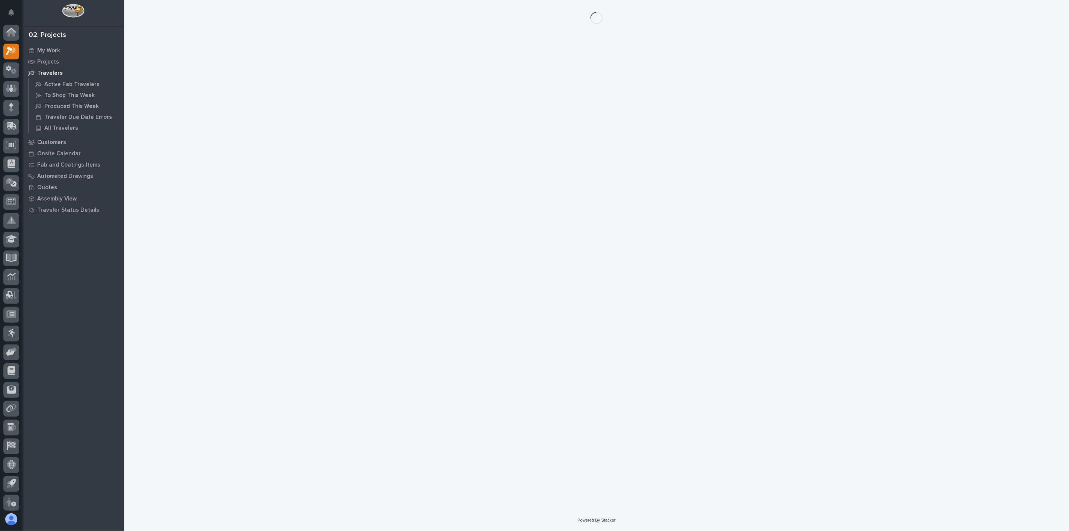
scroll to position [2, 0]
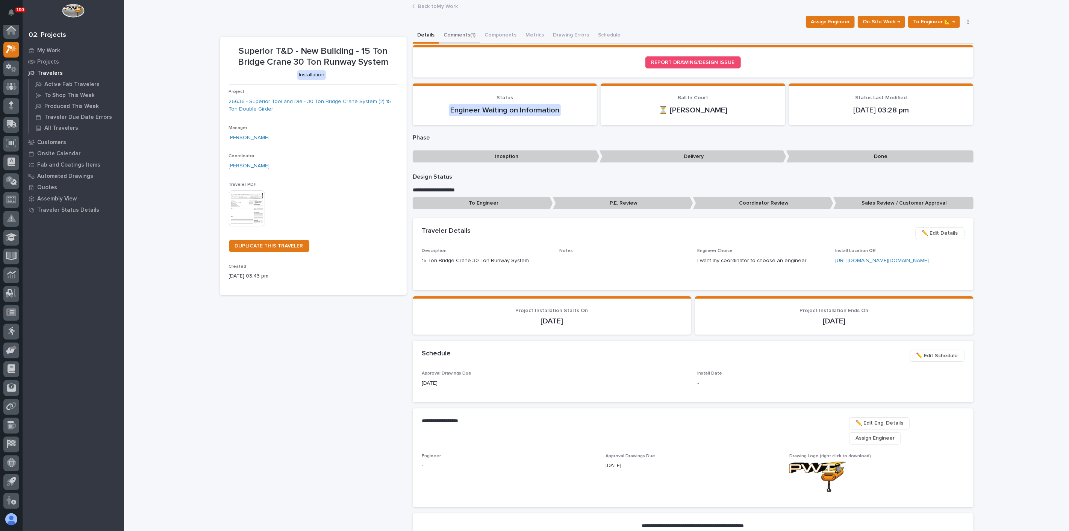
click at [463, 36] on button "Comments (1)" at bounding box center [459, 36] width 41 height 16
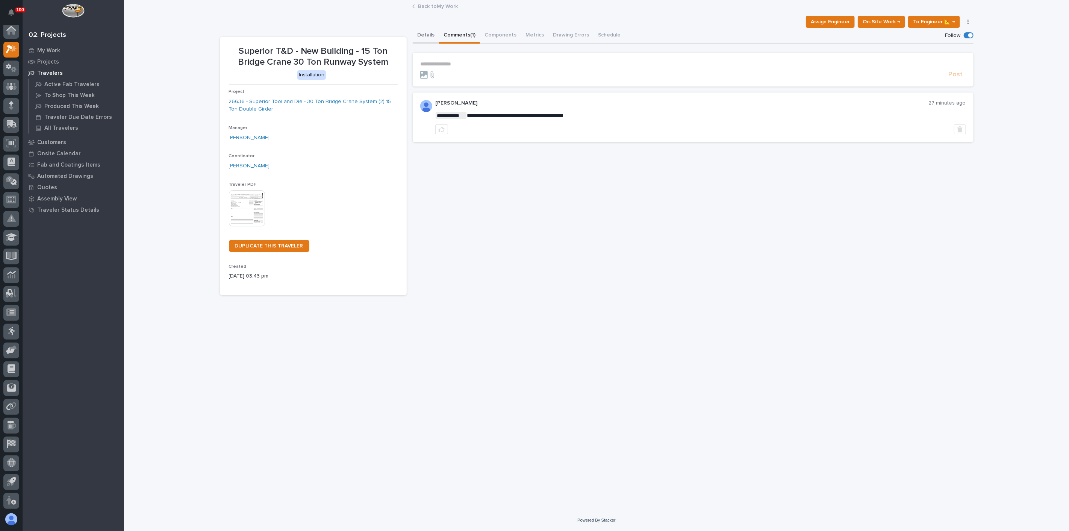
click at [426, 36] on button "Details" at bounding box center [426, 36] width 26 height 16
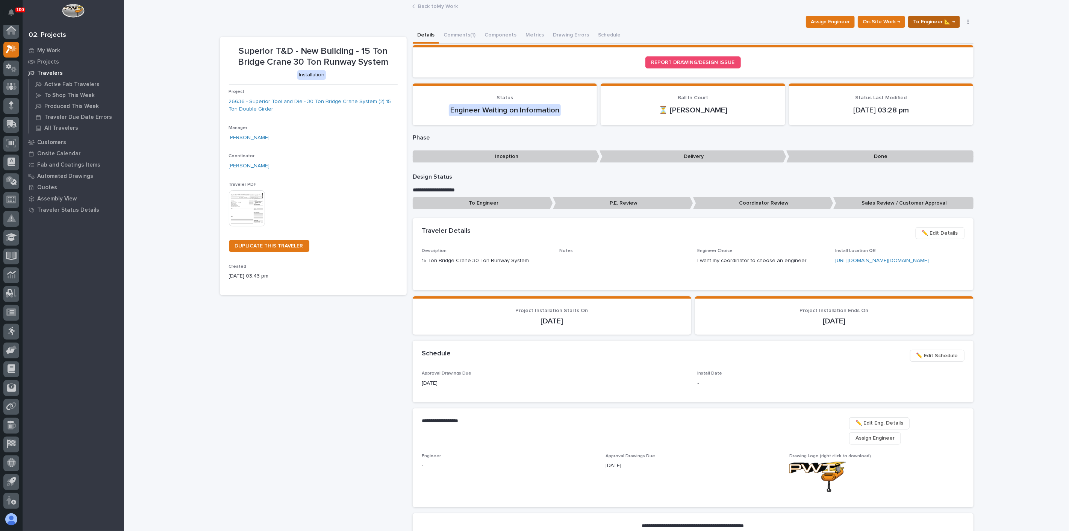
click at [919, 24] on span "To Engineer 📐 →" at bounding box center [934, 21] width 42 height 9
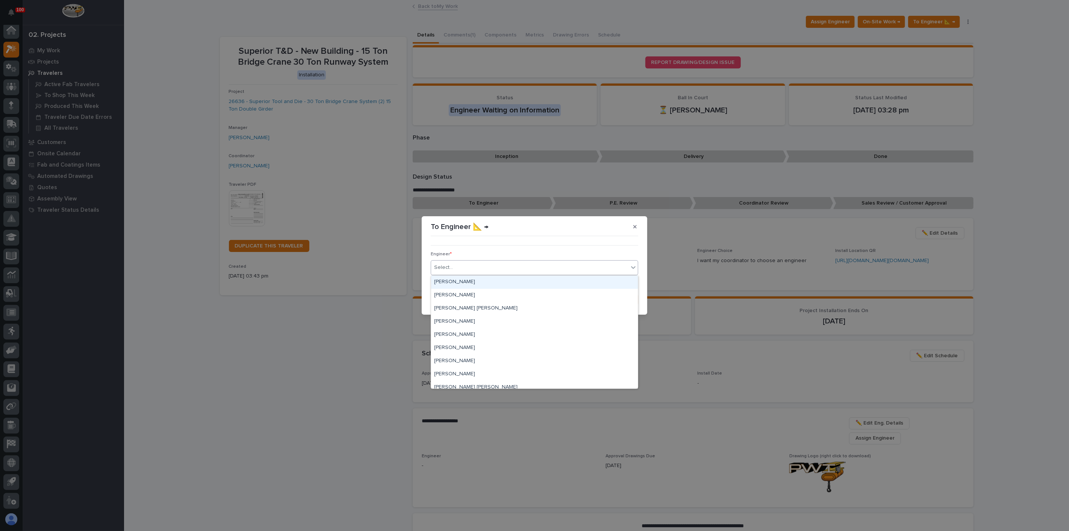
drag, startPoint x: 582, startPoint y: 268, endPoint x: 578, endPoint y: 270, distance: 4.7
click at [582, 268] on div "Select..." at bounding box center [529, 267] width 197 height 12
click at [478, 364] on div "[PERSON_NAME]" at bounding box center [534, 366] width 207 height 13
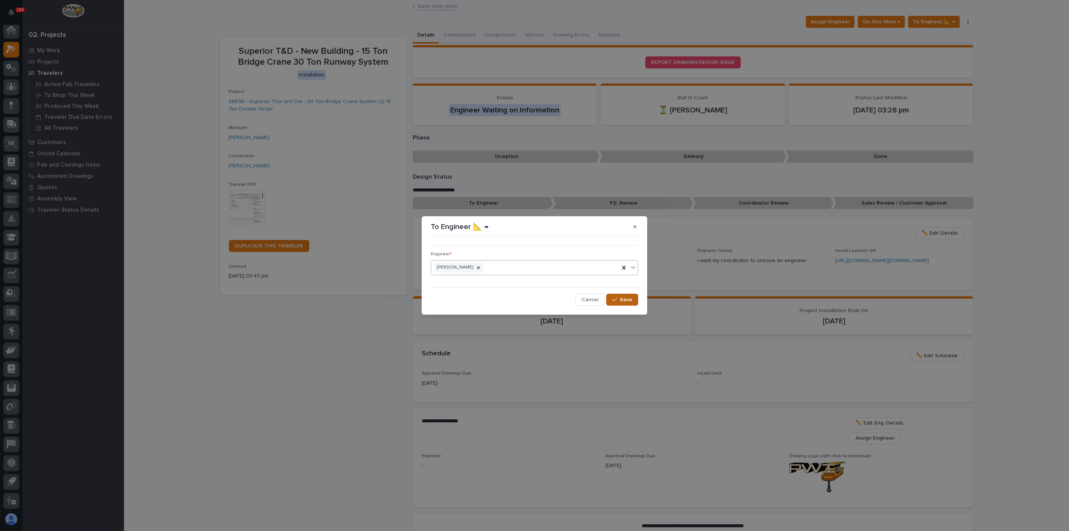
click at [616, 301] on icon "button" at bounding box center [614, 299] width 5 height 5
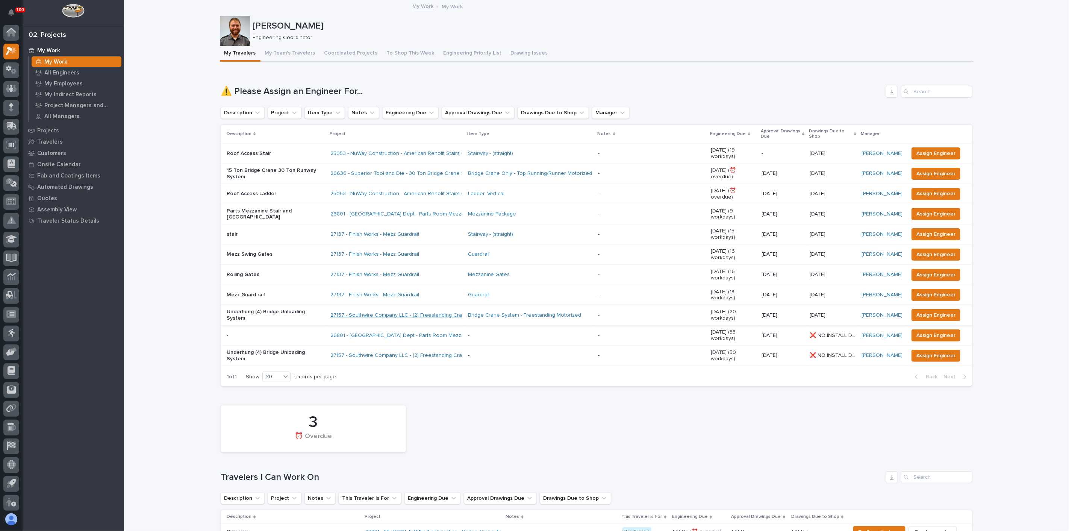
scroll to position [2, 0]
click at [268, 167] on p "15 Ton Bridge Crane 30 Ton Runway System" at bounding box center [276, 173] width 98 height 13
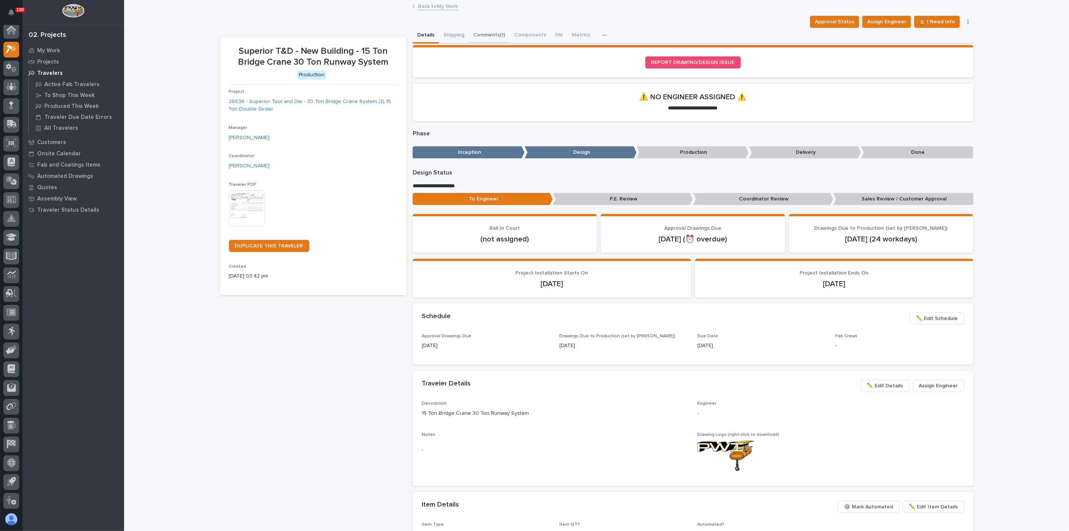
click at [486, 33] on button "Comments (1)" at bounding box center [489, 36] width 41 height 16
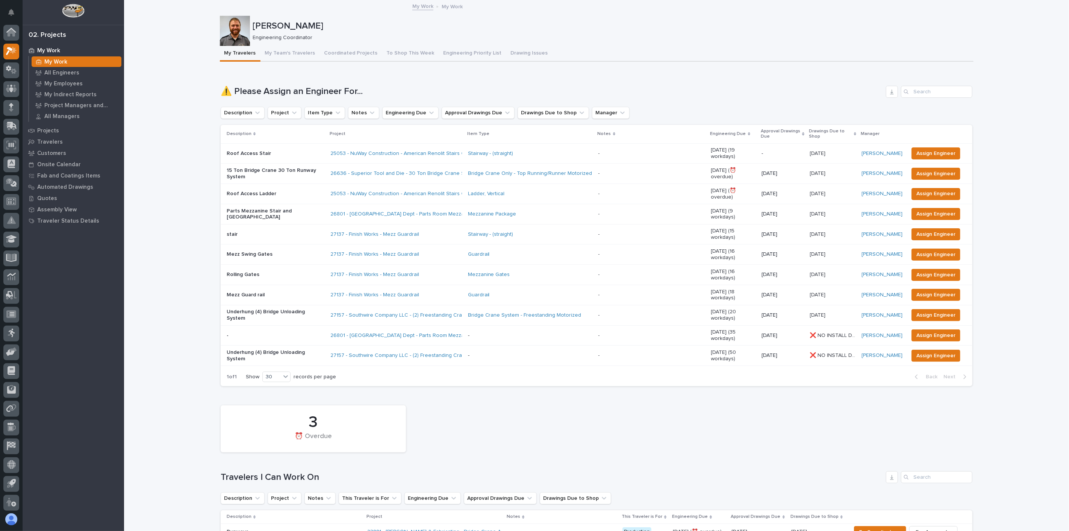
click at [447, 265] on td "27137 - Finish Works - Mezz Guardrail" at bounding box center [396, 275] width 138 height 20
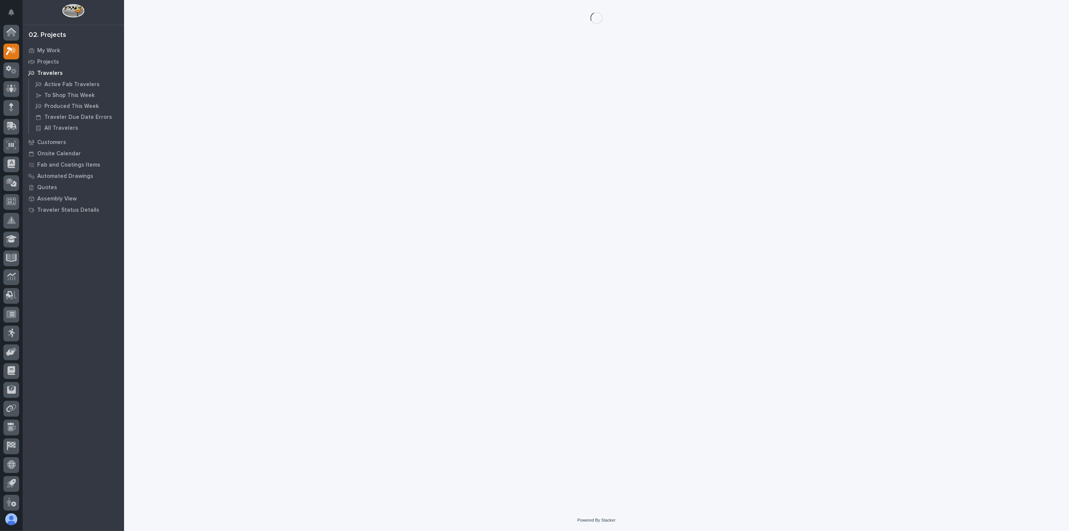
scroll to position [2, 0]
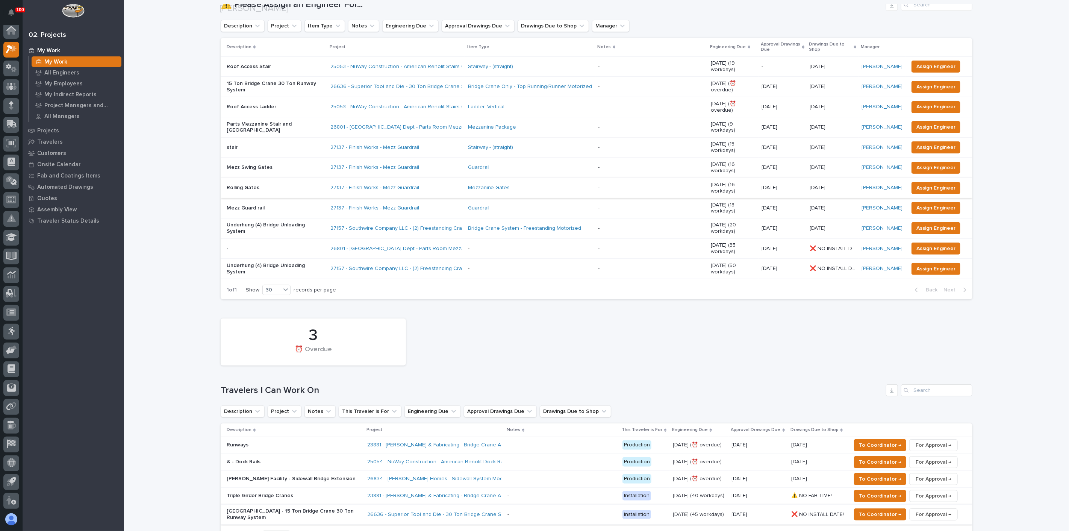
scroll to position [125, 0]
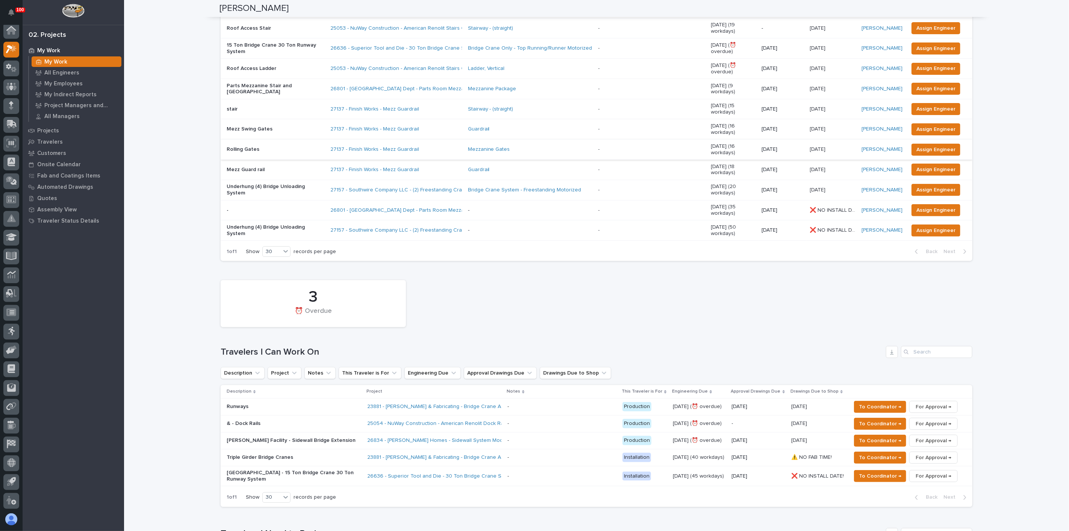
click at [333, 469] on p "[GEOGRAPHIC_DATA] - 15 Ton Bridge Crane 30 Ton Runway System" at bounding box center [293, 475] width 132 height 13
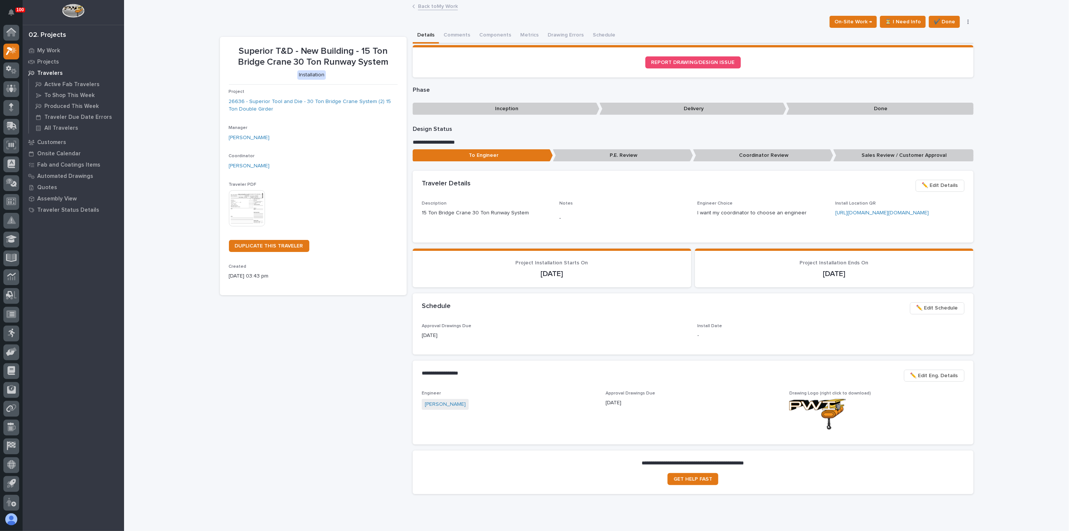
scroll to position [2, 0]
click at [456, 36] on button "Comments (1)" at bounding box center [459, 36] width 41 height 16
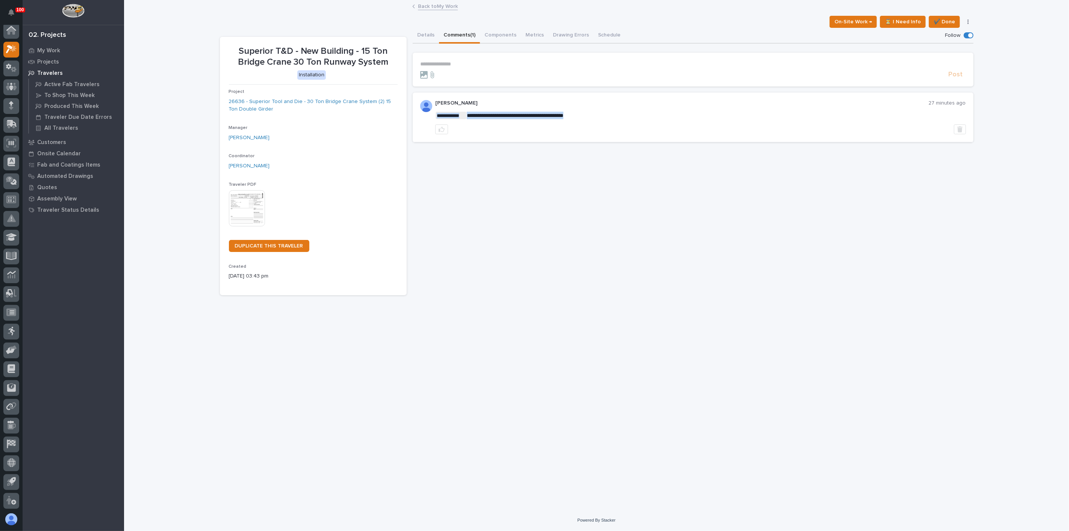
drag, startPoint x: 588, startPoint y: 114, endPoint x: 606, endPoint y: 115, distance: 17.7
click at [952, 131] on div at bounding box center [700, 129] width 531 height 10
click at [956, 132] on button "button" at bounding box center [960, 129] width 12 height 10
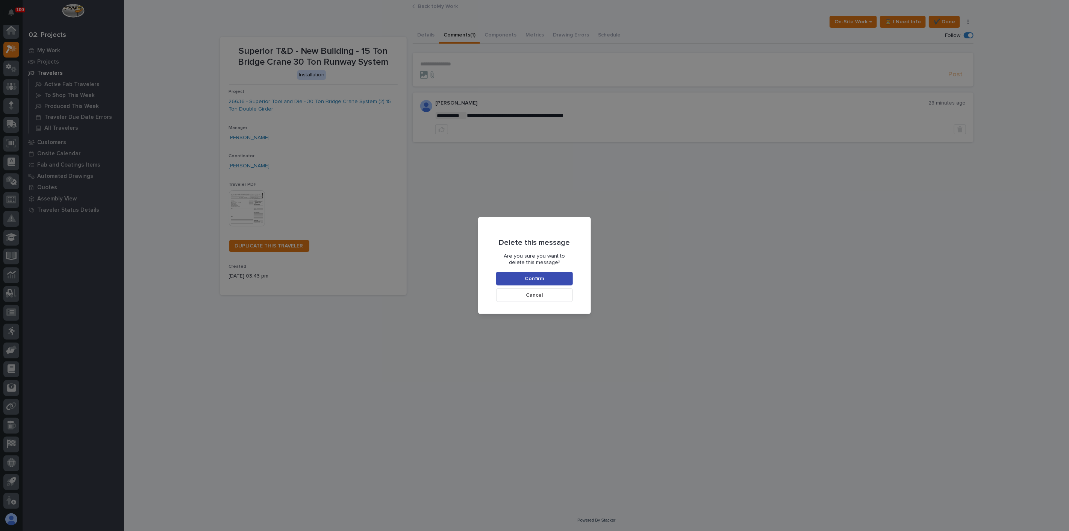
click at [550, 280] on button "Confirm" at bounding box center [534, 279] width 77 height 14
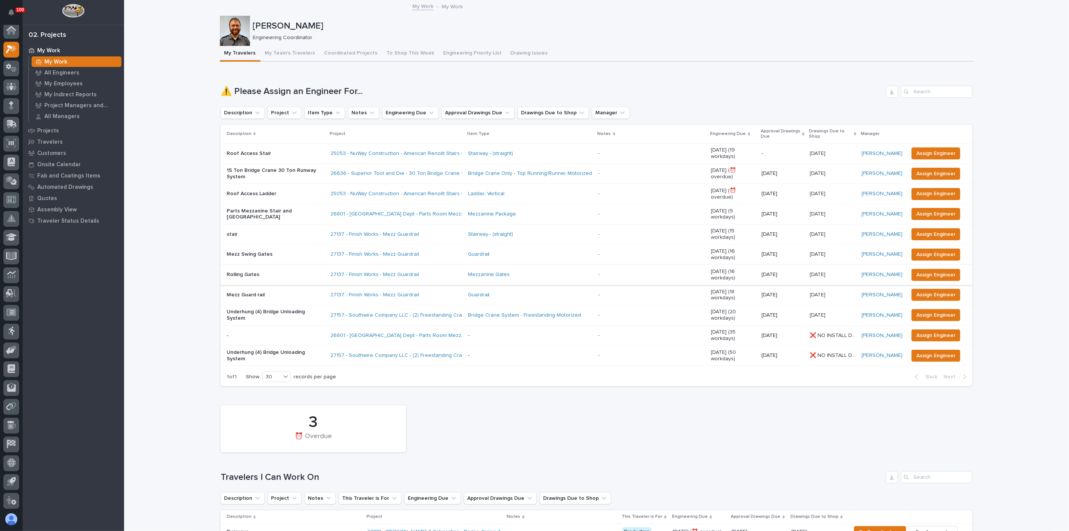
scroll to position [83, 0]
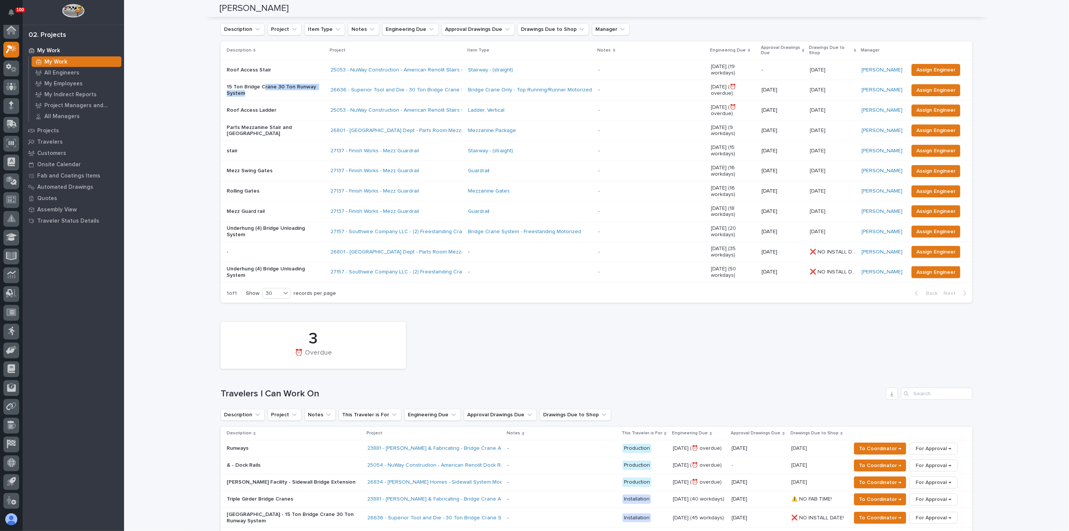
click at [260, 84] on p "15 Ton Bridge Crane 30 Ton Runway System" at bounding box center [276, 90] width 98 height 13
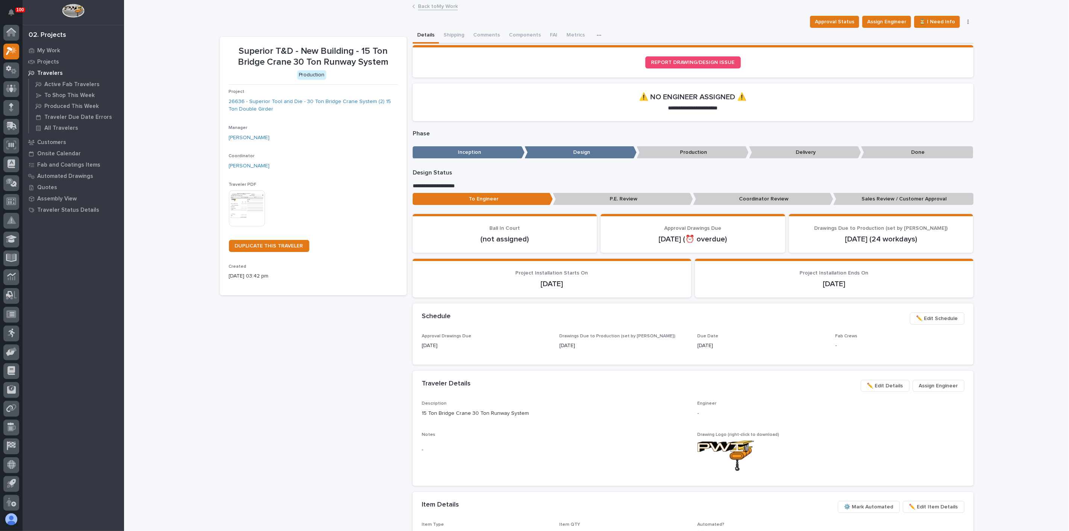
scroll to position [2, 0]
click at [478, 37] on button "Comments (1)" at bounding box center [489, 36] width 41 height 16
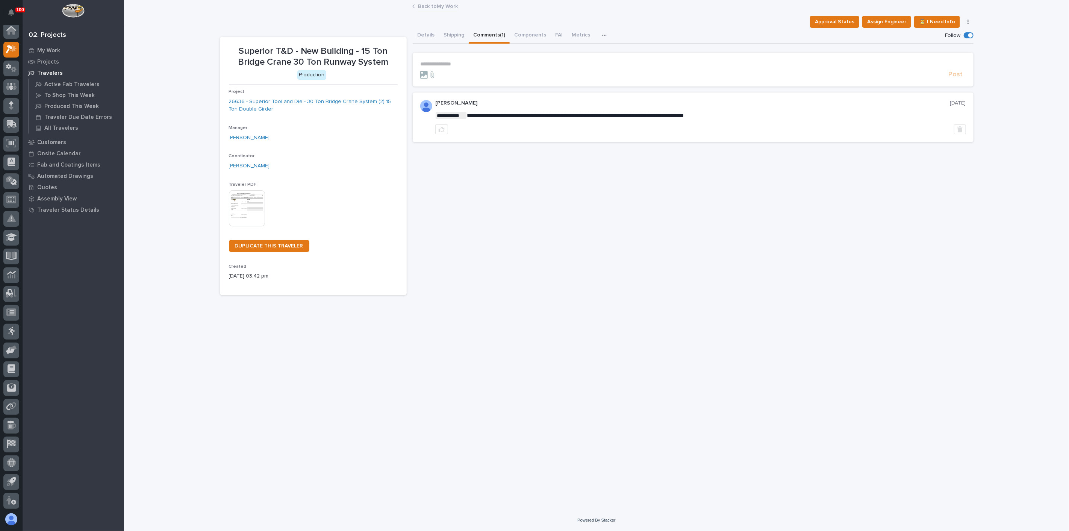
click at [449, 62] on p "**********" at bounding box center [693, 64] width 546 height 6
drag, startPoint x: 542, startPoint y: 64, endPoint x: 528, endPoint y: 66, distance: 13.6
click at [528, 66] on span "**********" at bounding box center [500, 64] width 97 height 5
click at [951, 81] on span "Post" at bounding box center [956, 78] width 14 height 9
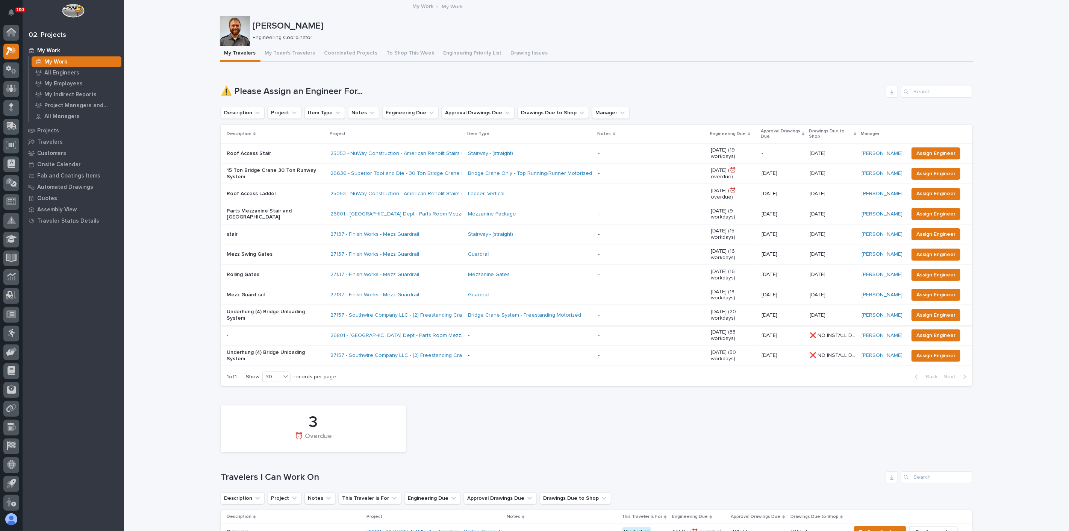
scroll to position [2, 0]
click at [275, 167] on p "15 Ton Bridge Crane 30 Ton Runway System" at bounding box center [276, 173] width 98 height 13
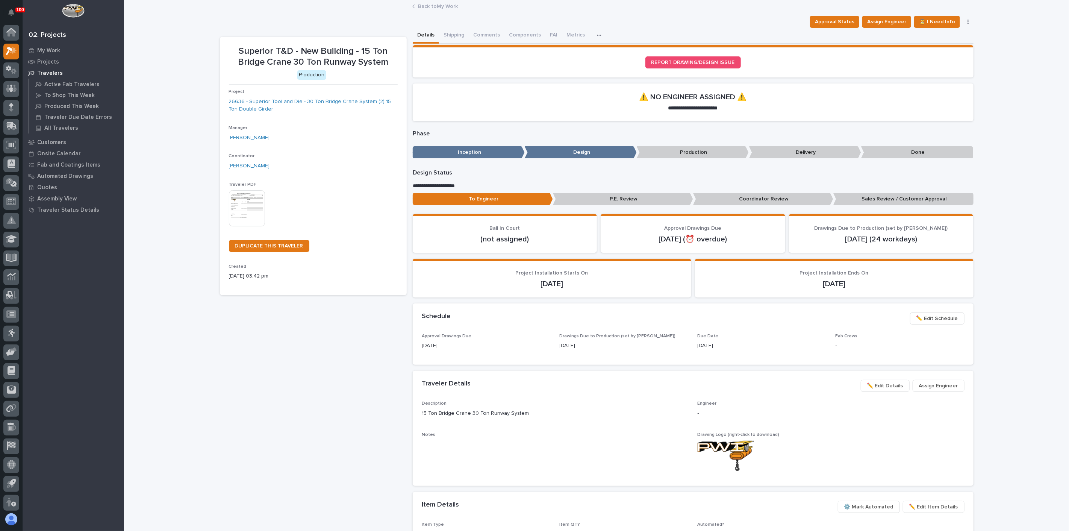
scroll to position [2, 0]
click at [931, 17] on span "⏳ I Need Info" at bounding box center [937, 21] width 36 height 9
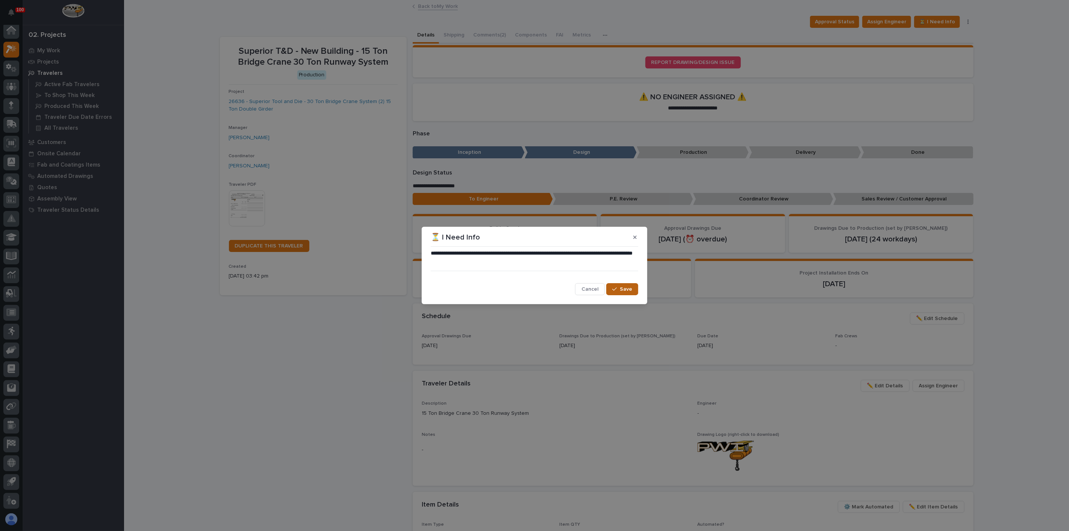
click at [626, 288] on span "Save" at bounding box center [626, 289] width 12 height 7
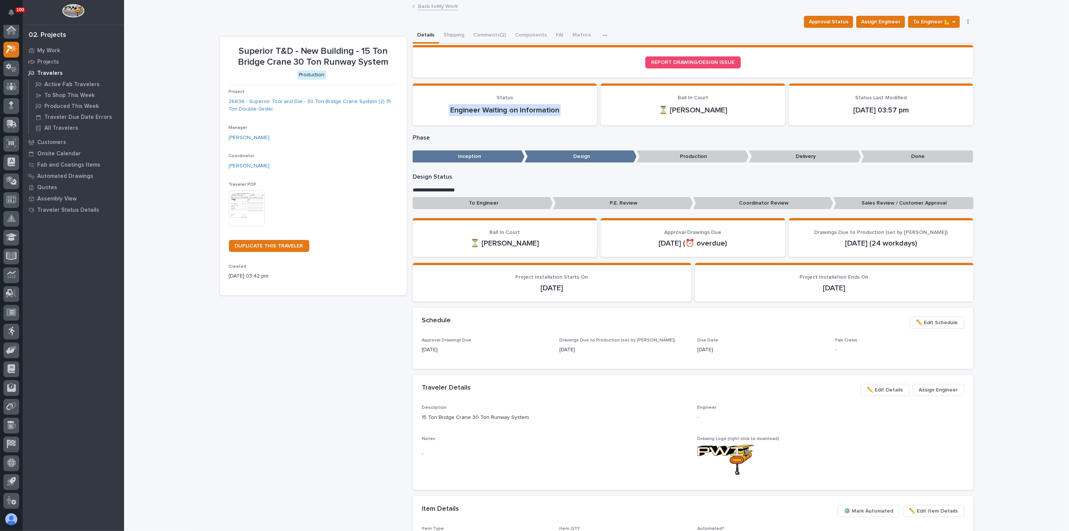
click at [261, 351] on div "Superior T&D - New Building - 15 Ton Bridge Crane 30 Ton Runway System Producti…" at bounding box center [313, 376] width 187 height 679
drag, startPoint x: 262, startPoint y: 351, endPoint x: 267, endPoint y: 347, distance: 6.4
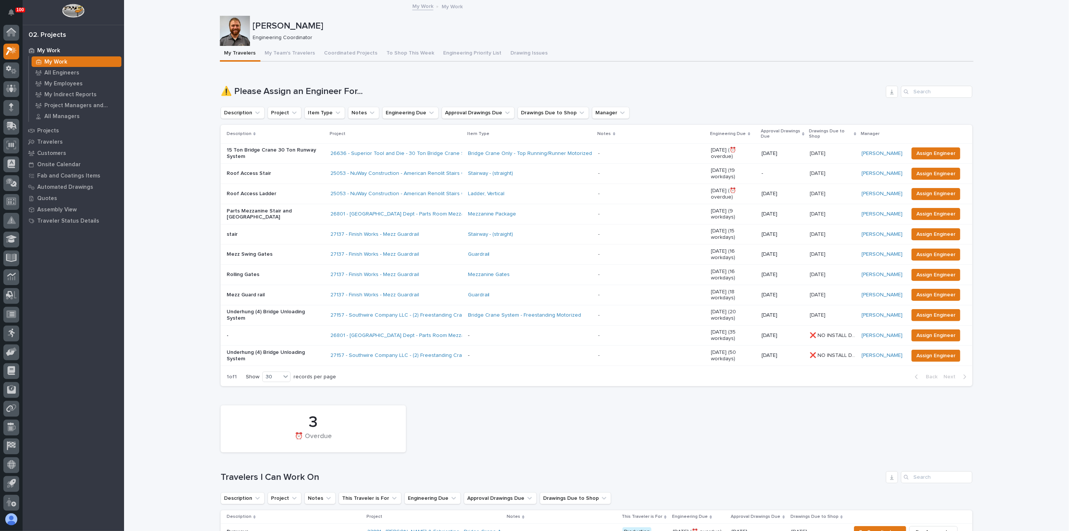
scroll to position [2, 0]
click at [308, 349] on p "Underhung (4) Bridge Unloading System" at bounding box center [276, 355] width 98 height 13
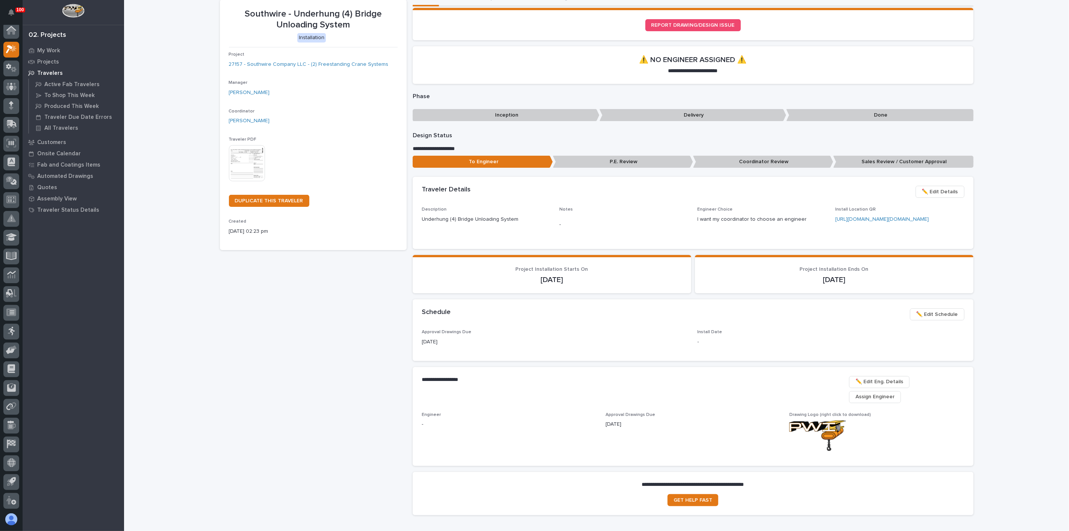
scroll to position [83, 0]
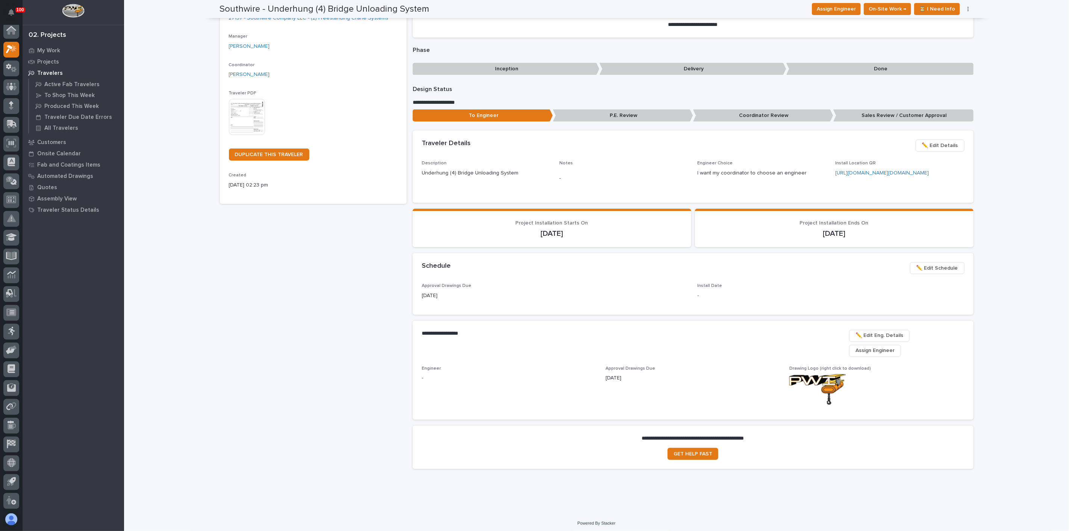
click at [321, 263] on div "Southwire - Underhung (4) Bridge Unloading System Installation Project 27157 - …" at bounding box center [313, 214] width 187 height 522
